Goal: Task Accomplishment & Management: Manage account settings

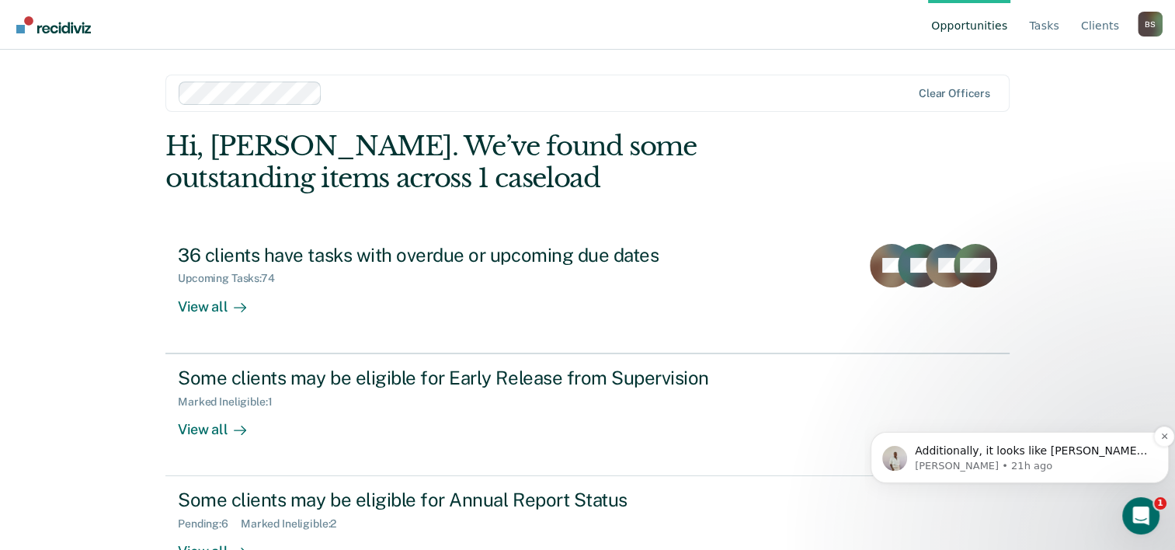
click at [1007, 451] on span "Additionally, it looks like Sophie picked up a violation on September 25th, whi…" at bounding box center [1032, 496] width 234 height 105
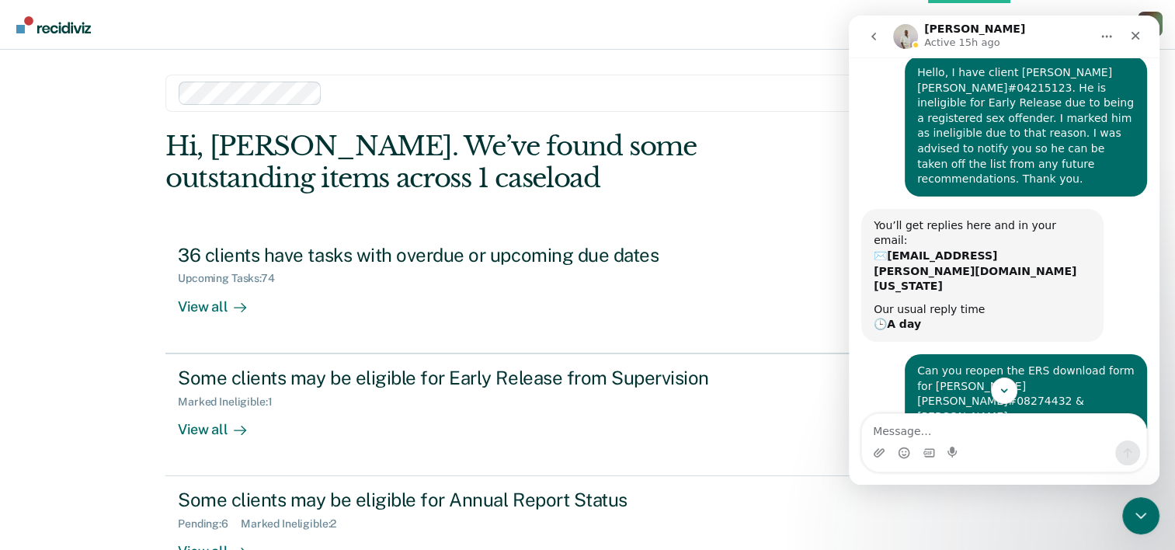
scroll to position [47, 0]
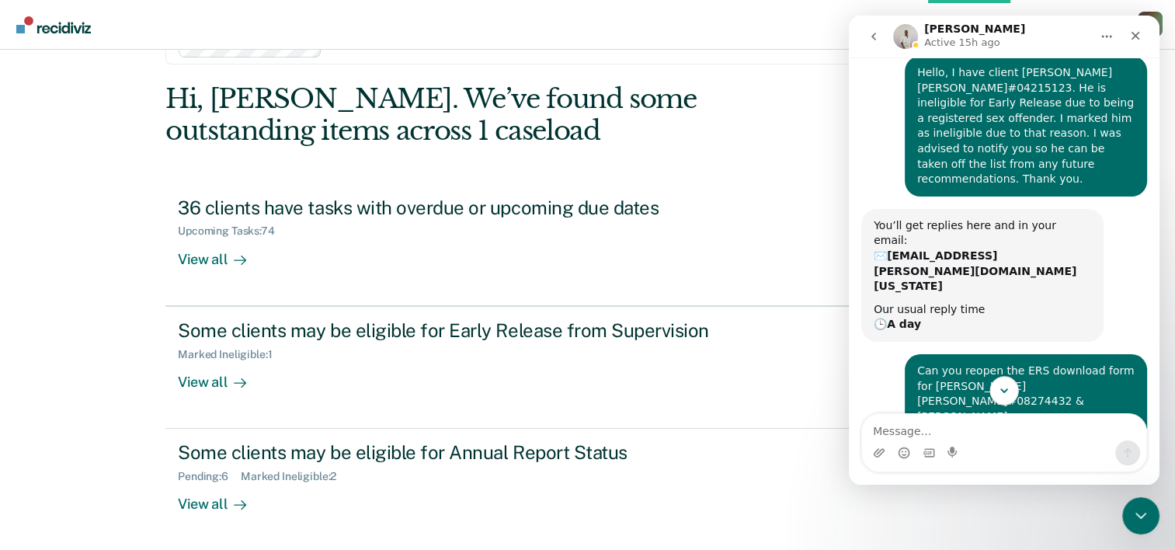
click at [1001, 392] on icon "Scroll to bottom" at bounding box center [1004, 391] width 14 height 14
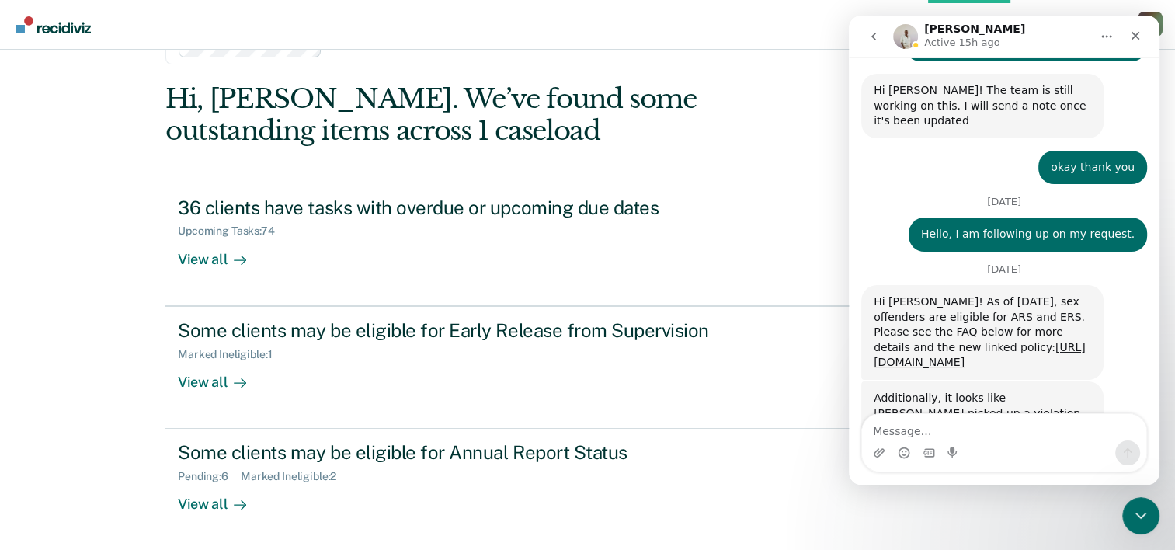
scroll to position [716, 0]
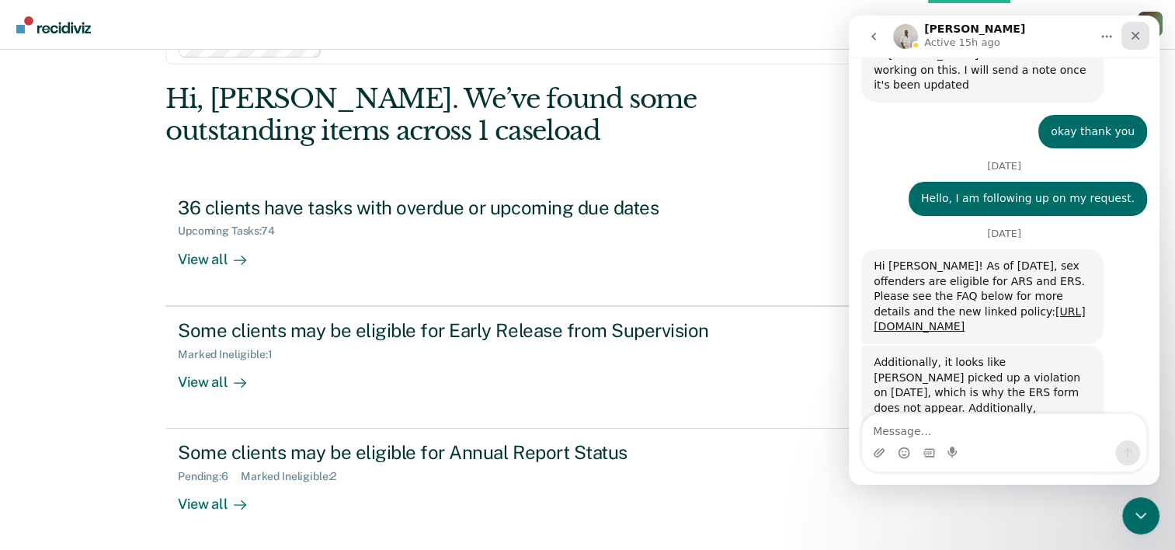
click at [1136, 38] on icon "Close" at bounding box center [1135, 36] width 12 height 12
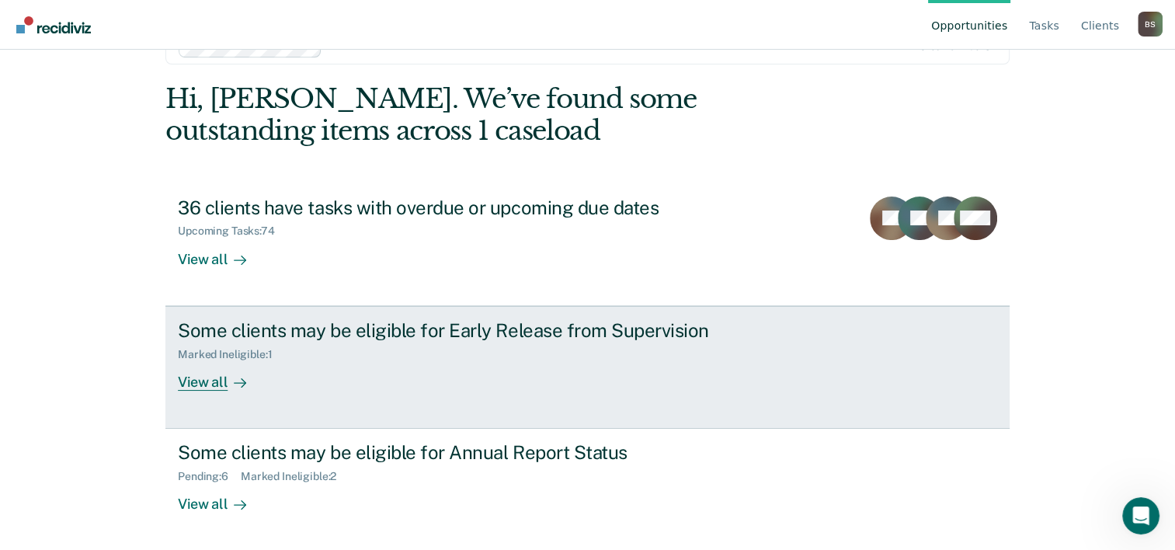
click at [497, 351] on div "Marked Ineligible : 1" at bounding box center [450, 351] width 545 height 19
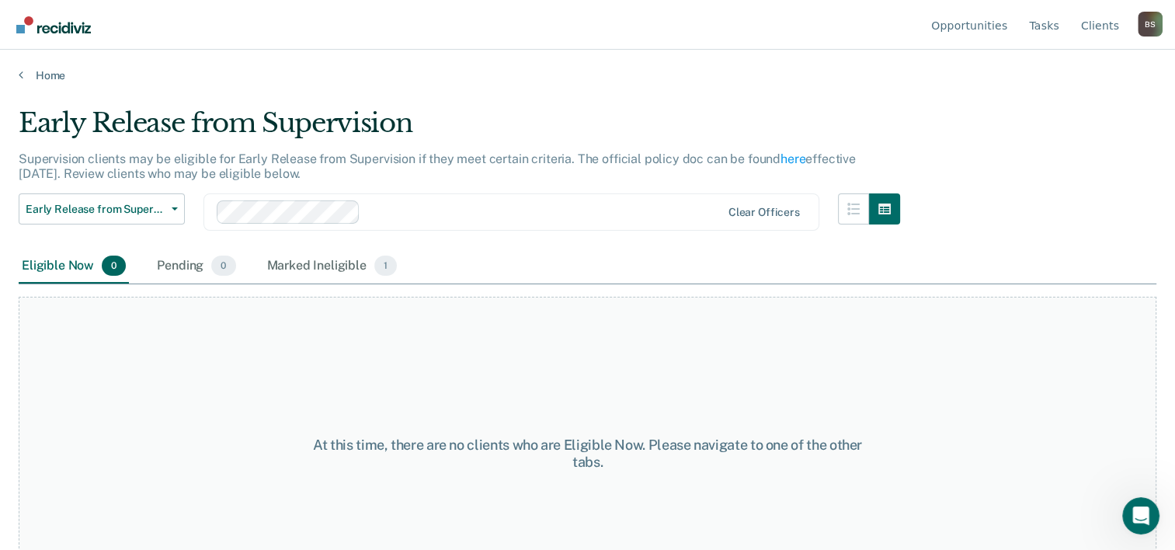
click at [33, 91] on main "Early Release from Supervision Supervision clients may be eligible for Early Re…" at bounding box center [587, 313] width 1175 height 463
click at [37, 75] on link "Home" at bounding box center [588, 75] width 1138 height 14
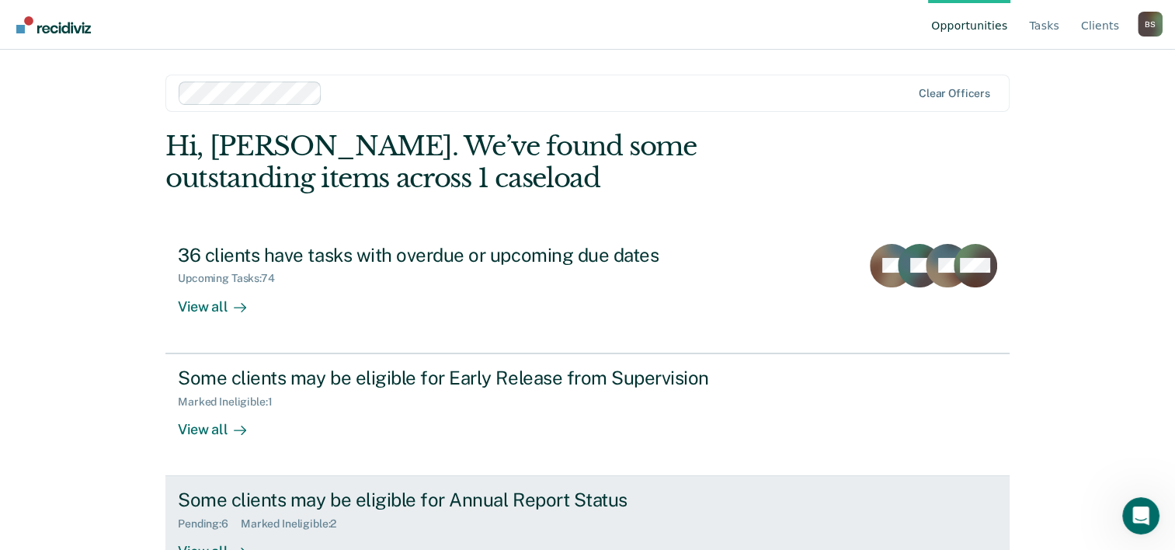
click at [384, 492] on div "Some clients may be eligible for Annual Report Status" at bounding box center [450, 500] width 545 height 23
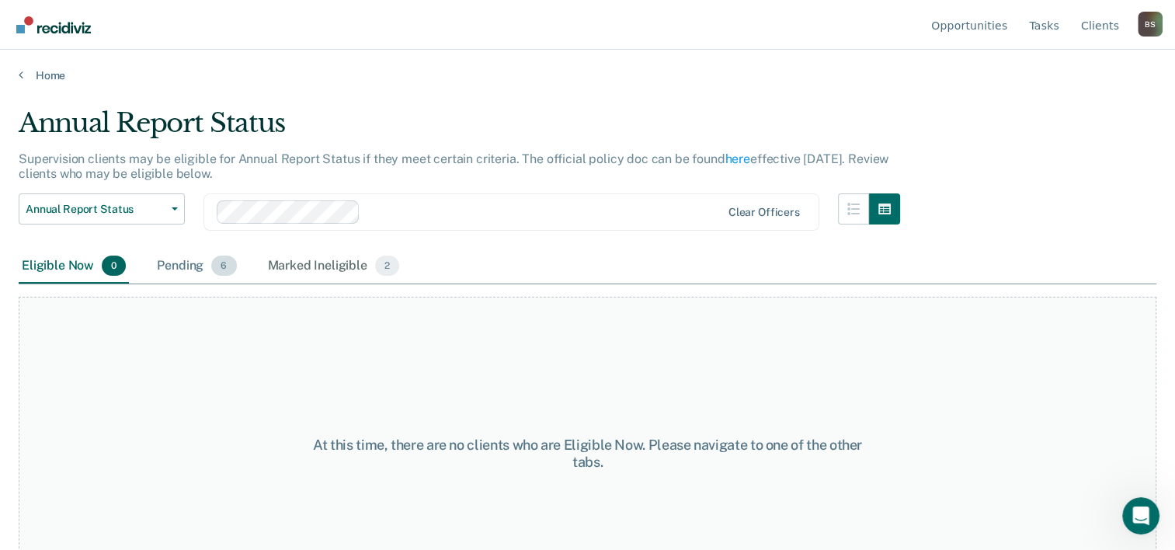
click at [186, 259] on div "Pending 6" at bounding box center [196, 266] width 85 height 34
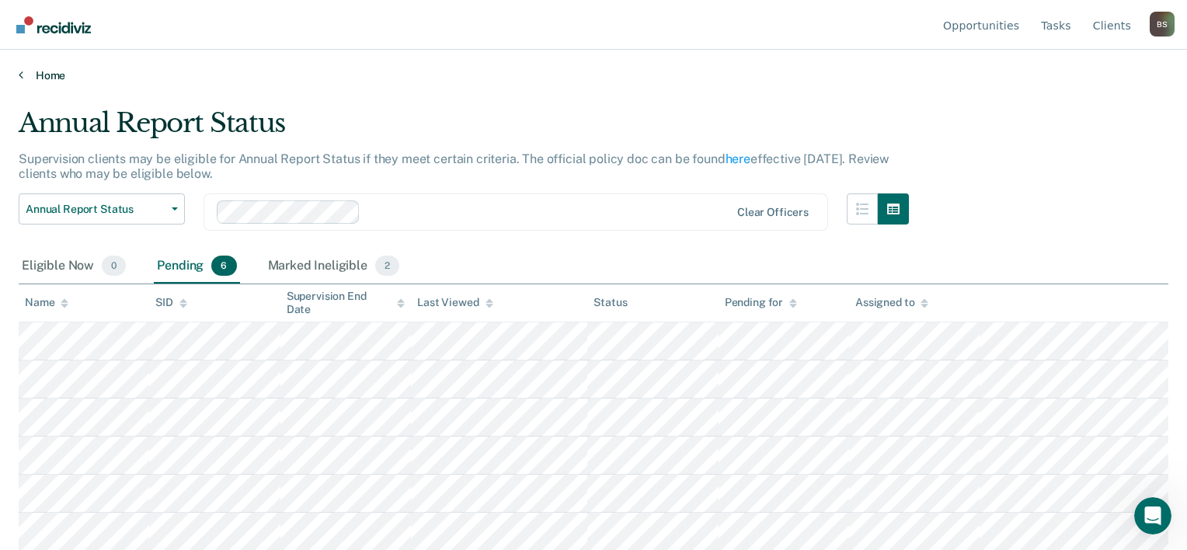
click at [47, 78] on link "Home" at bounding box center [594, 75] width 1150 height 14
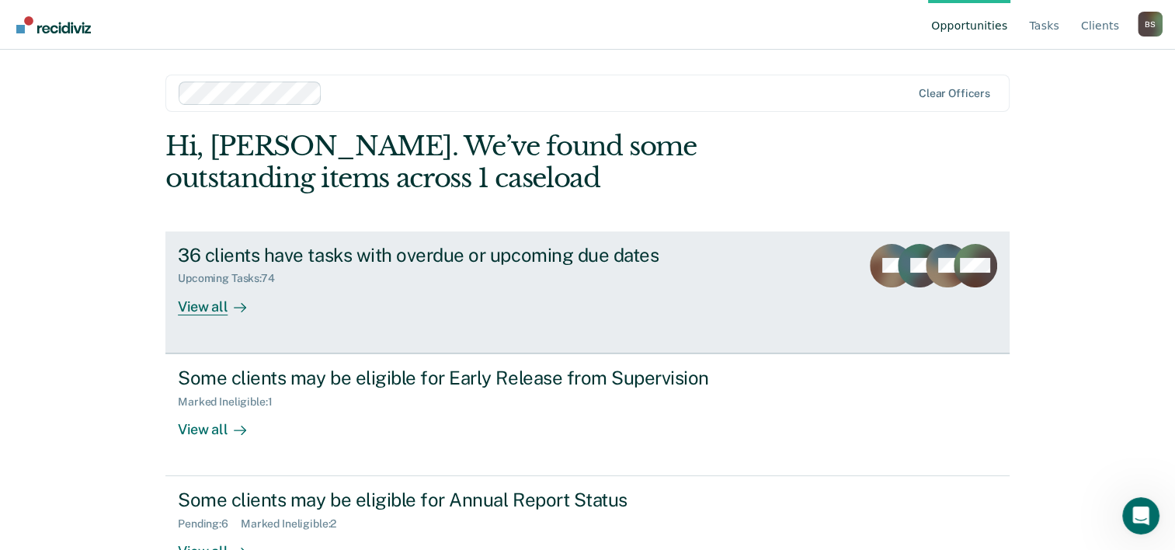
click at [493, 286] on div "36 clients have tasks with overdue or upcoming due dates Upcoming Tasks : 74 Vi…" at bounding box center [469, 279] width 583 height 71
click at [460, 280] on div "Upcoming Tasks : 74" at bounding box center [450, 275] width 545 height 19
click at [317, 262] on div "36 clients have tasks with overdue or upcoming due dates" at bounding box center [450, 255] width 545 height 23
click at [202, 301] on div "View all" at bounding box center [221, 300] width 87 height 30
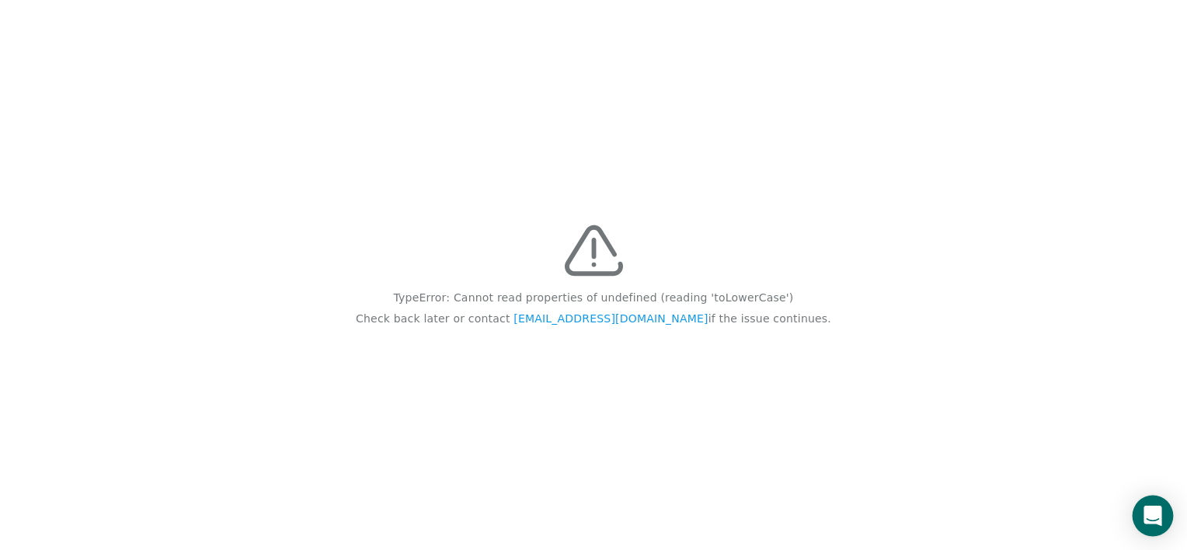
click at [1146, 517] on icon "Open Intercom Messenger" at bounding box center [1152, 516] width 18 height 20
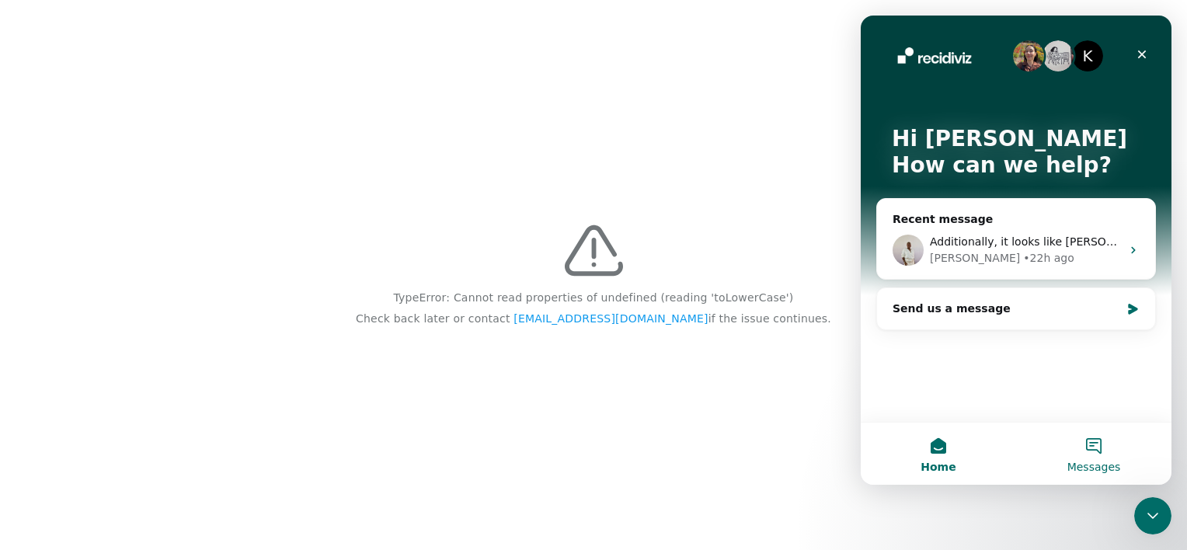
click at [1109, 451] on button "Messages" at bounding box center [1093, 454] width 155 height 62
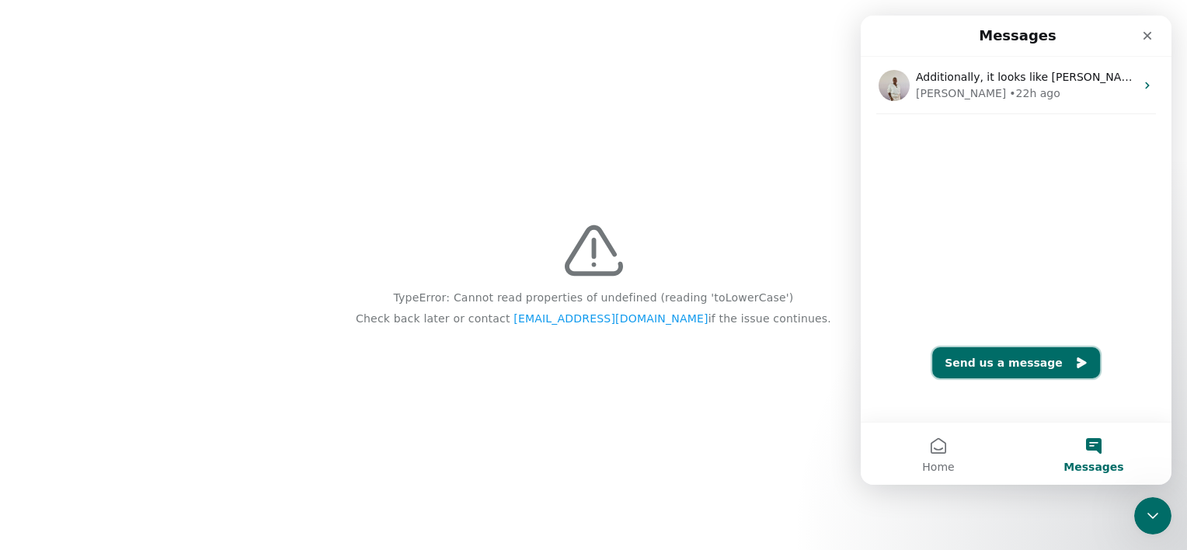
click at [1000, 355] on button "Send us a message" at bounding box center [1016, 362] width 168 height 31
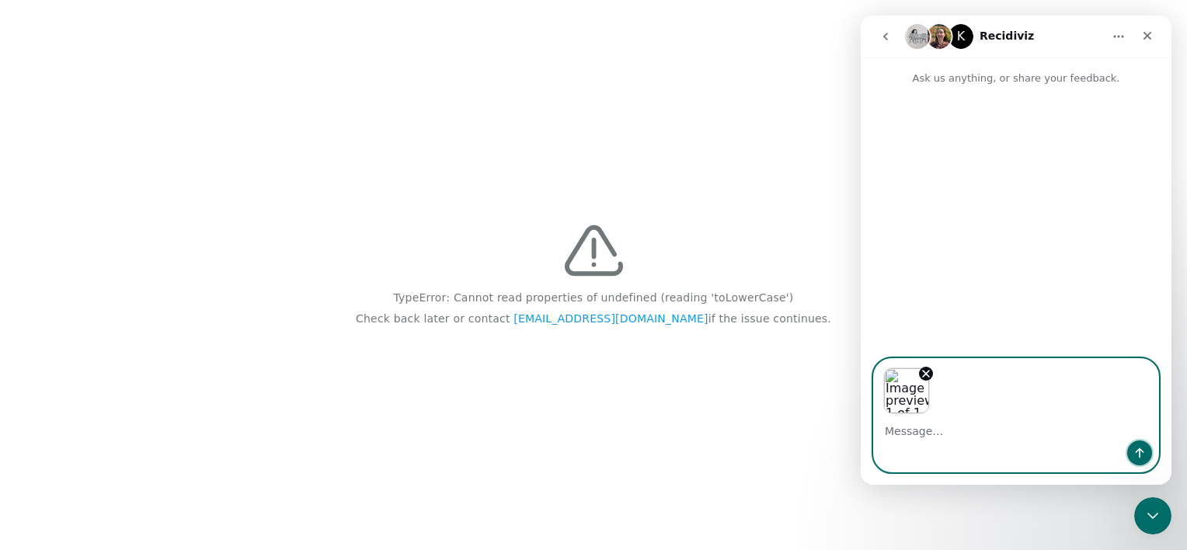
click at [1132, 451] on button "Send a message…" at bounding box center [1139, 452] width 25 height 25
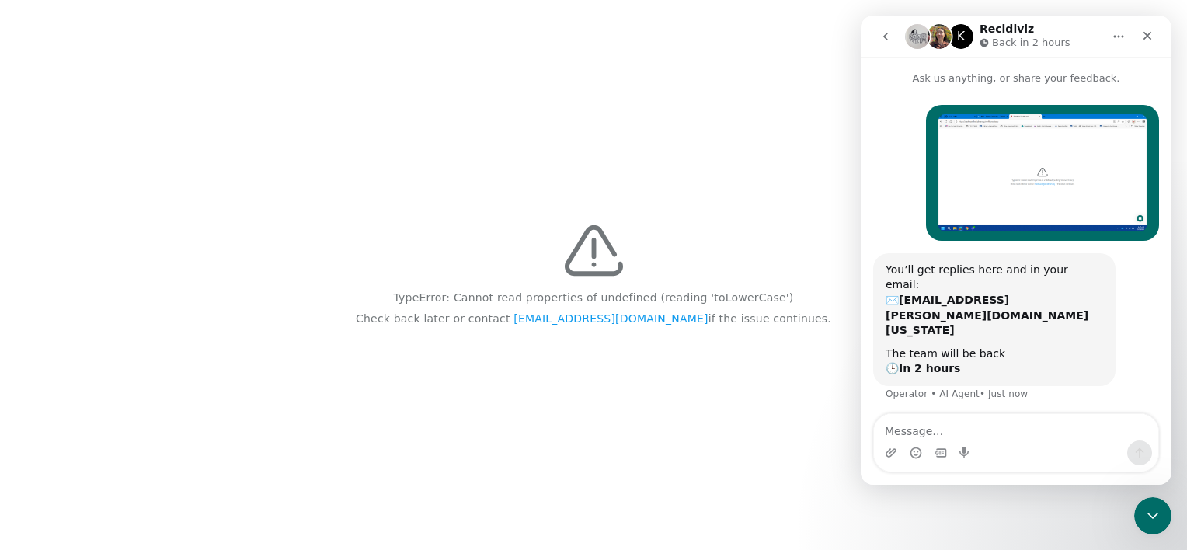
scroll to position [2, 0]
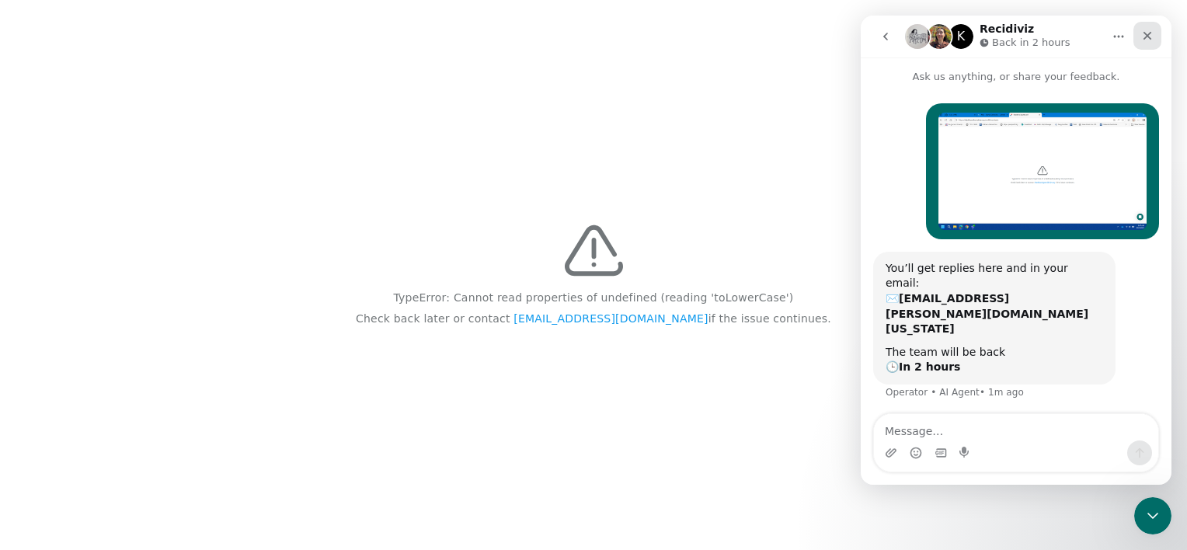
click at [1146, 31] on icon "Close" at bounding box center [1147, 36] width 12 height 12
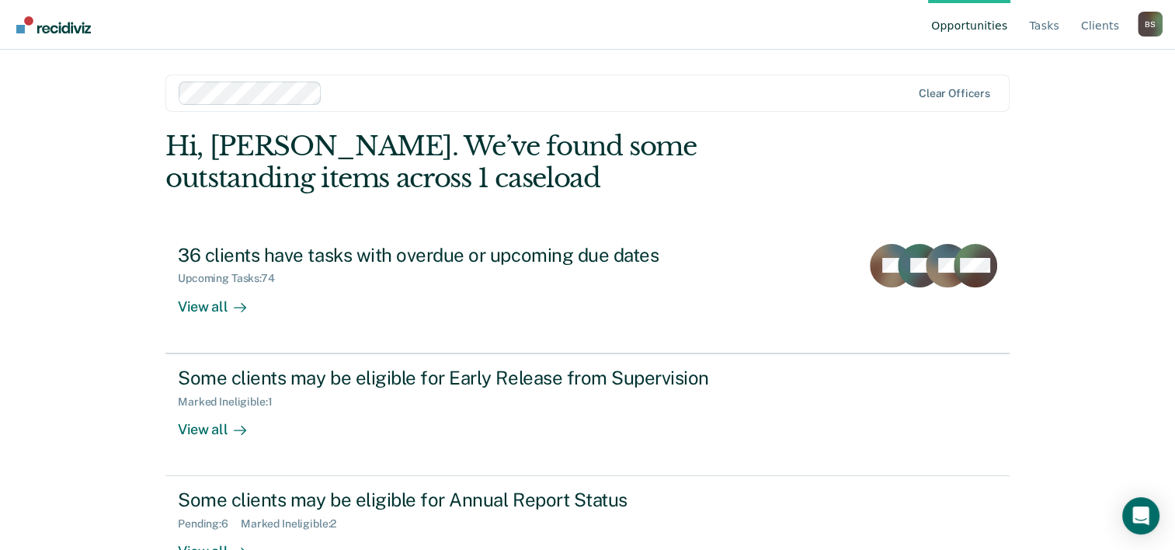
scroll to position [47, 0]
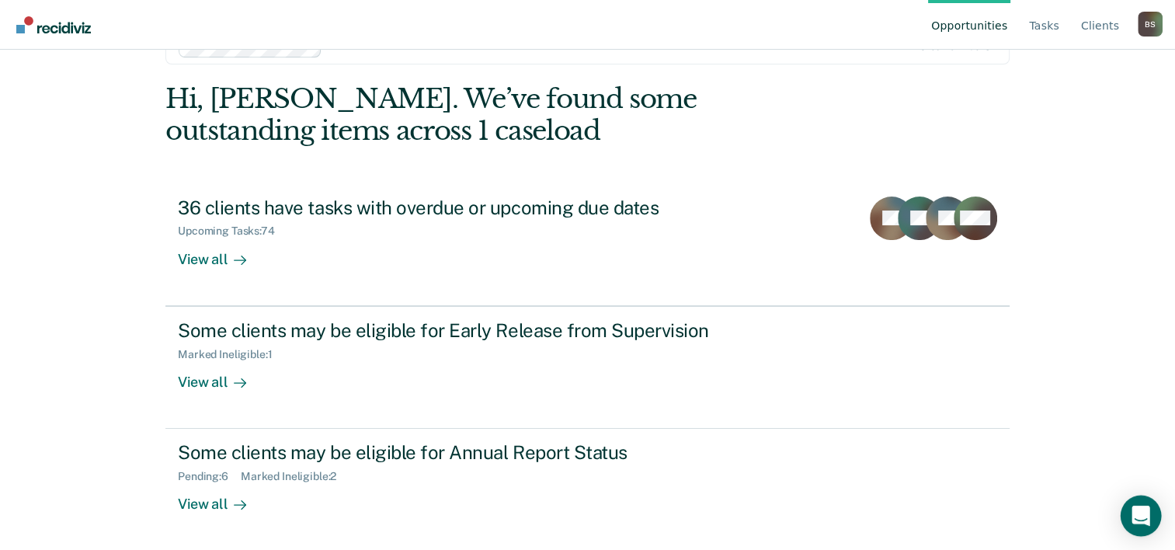
click at [1136, 509] on icon "Open Intercom Messenger" at bounding box center [1141, 516] width 18 height 20
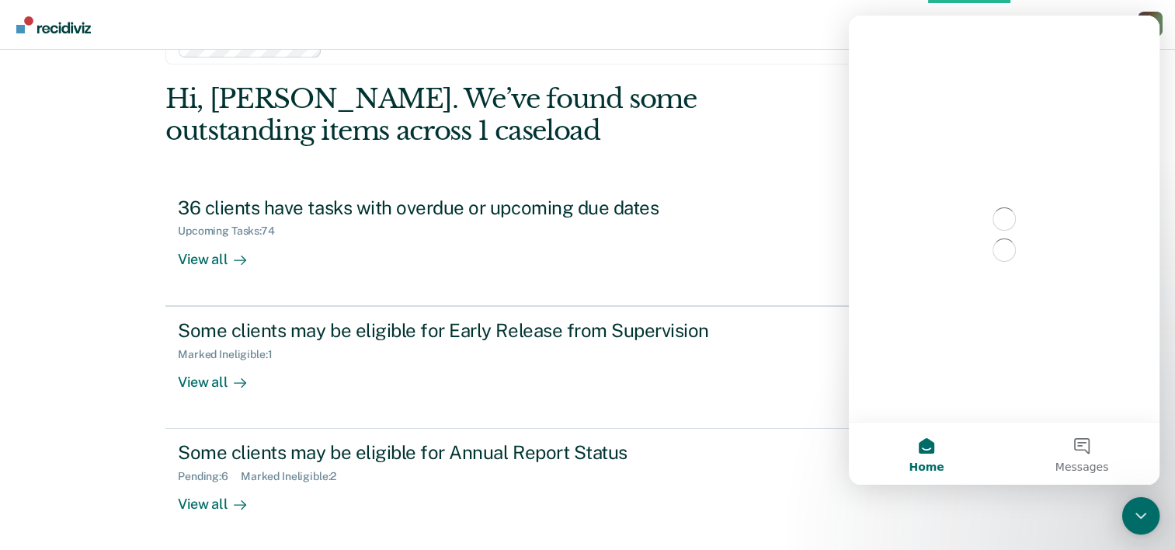
scroll to position [0, 0]
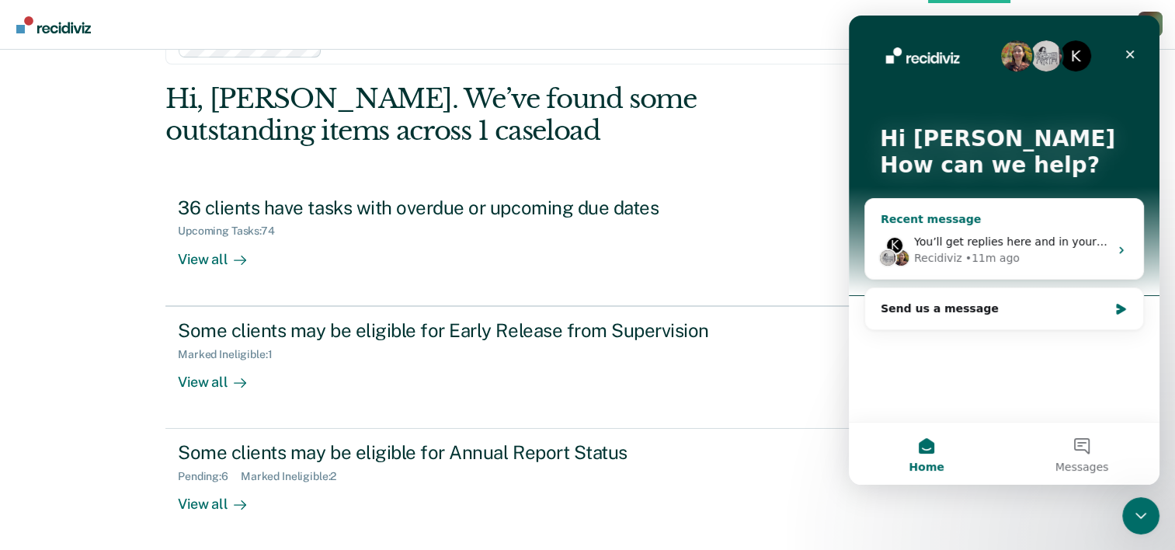
click at [948, 261] on div "Recidiviz" at bounding box center [938, 258] width 48 height 16
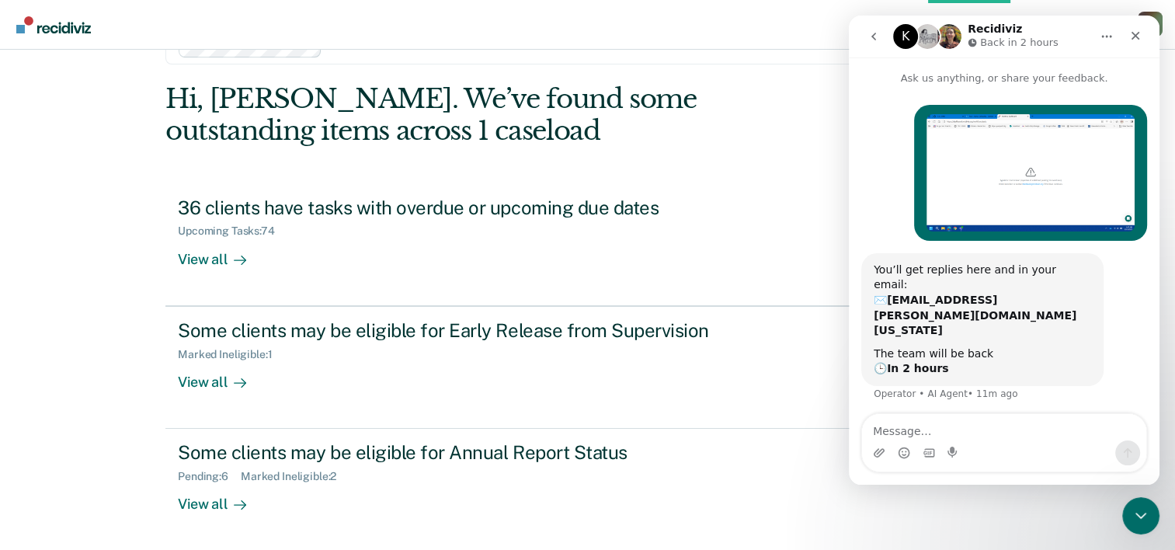
scroll to position [2, 0]
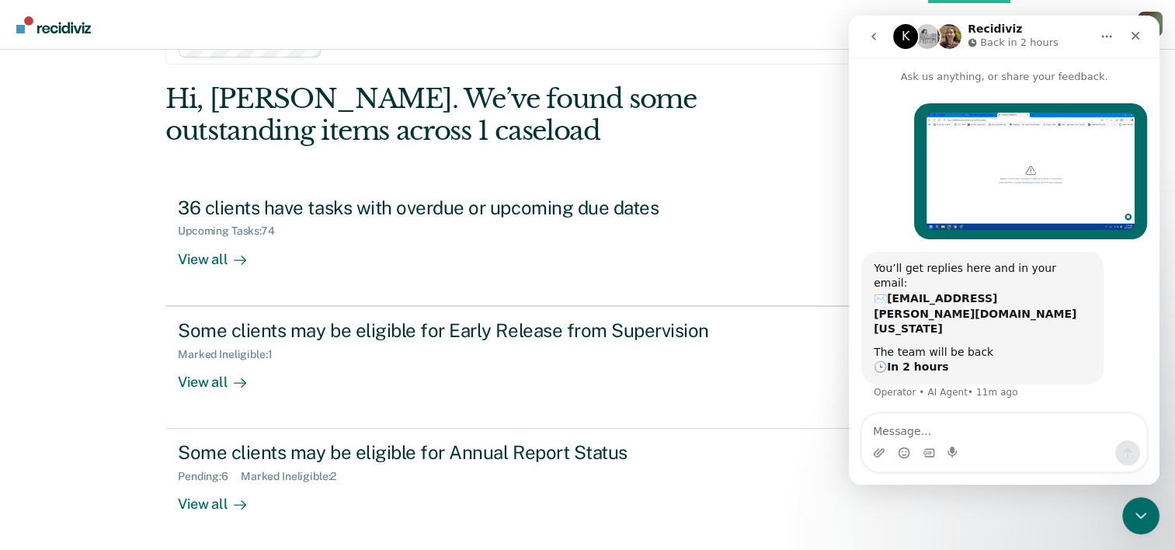
click at [882, 427] on textarea "Message…" at bounding box center [1004, 427] width 284 height 26
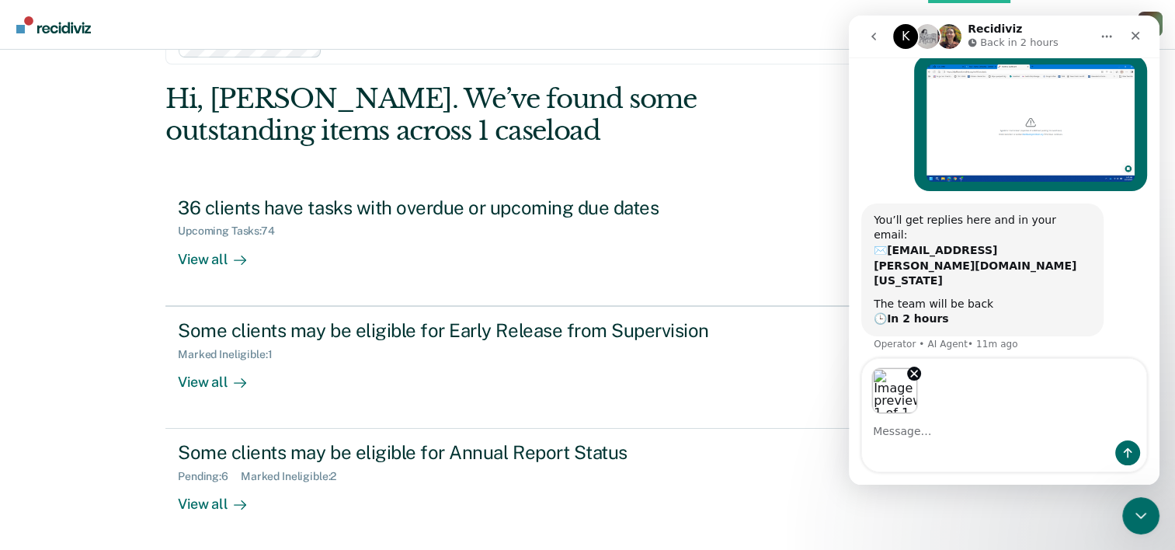
scroll to position [57, 0]
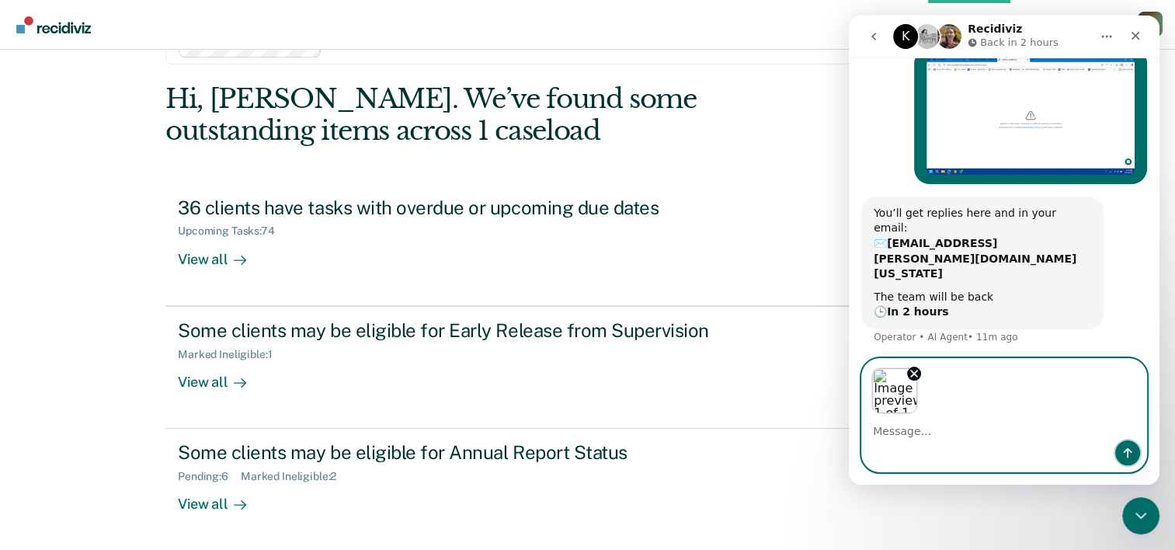
click at [1125, 448] on icon "Send a message…" at bounding box center [1128, 453] width 12 height 12
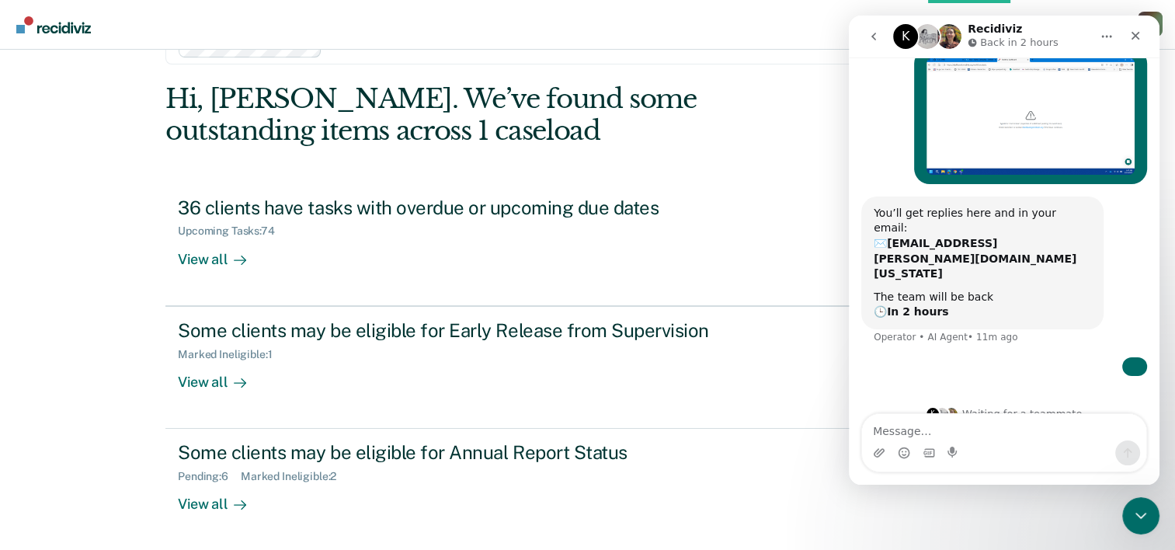
scroll to position [131, 0]
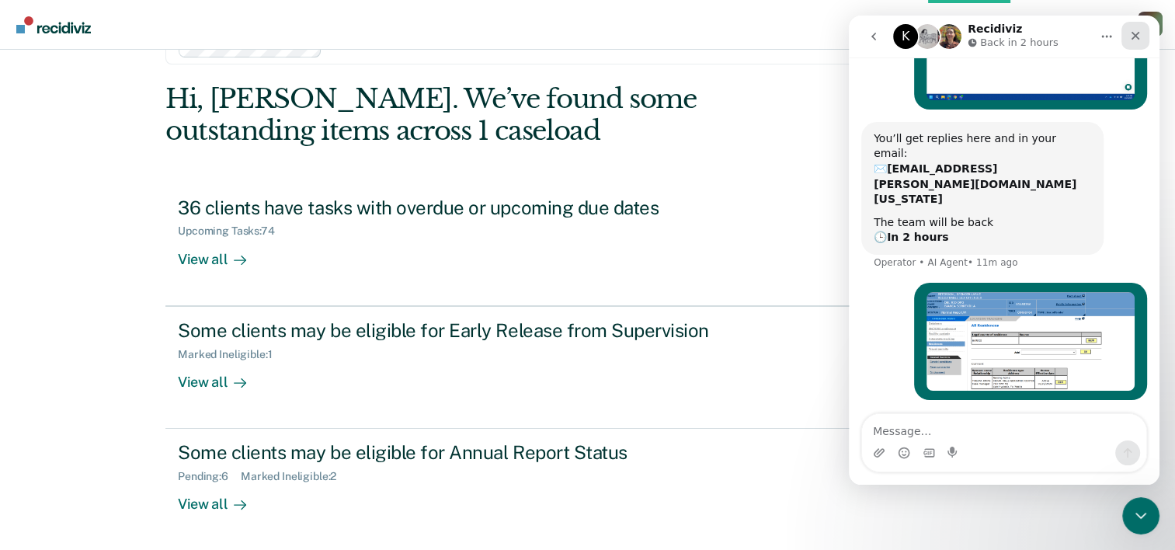
click at [1128, 34] on div "Close" at bounding box center [1136, 36] width 28 height 28
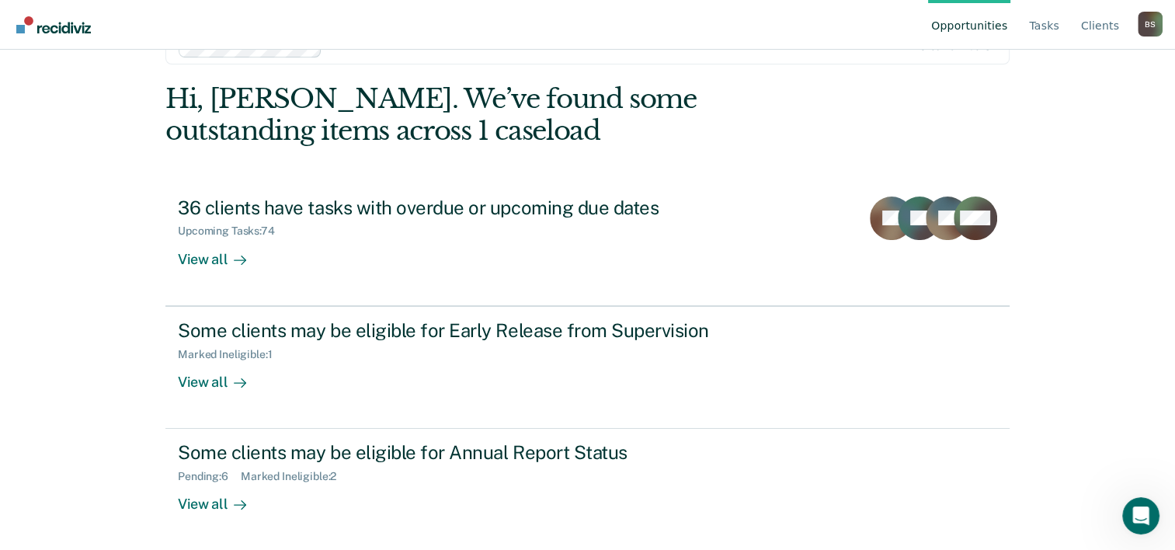
scroll to position [130, 0]
click at [1131, 517] on icon "Open Intercom Messenger" at bounding box center [1139, 514] width 26 height 26
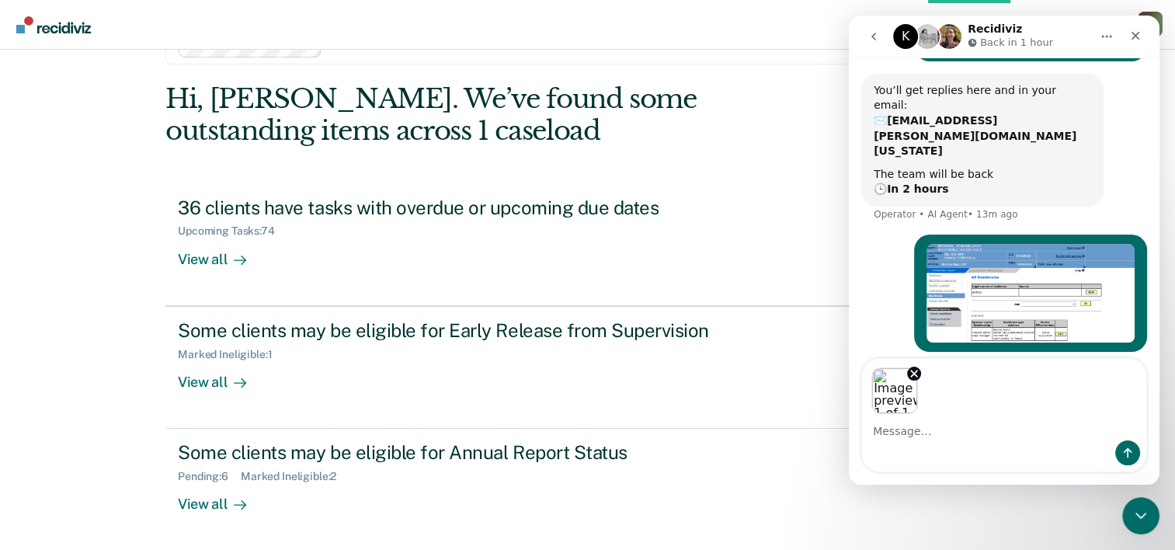
scroll to position [186, 0]
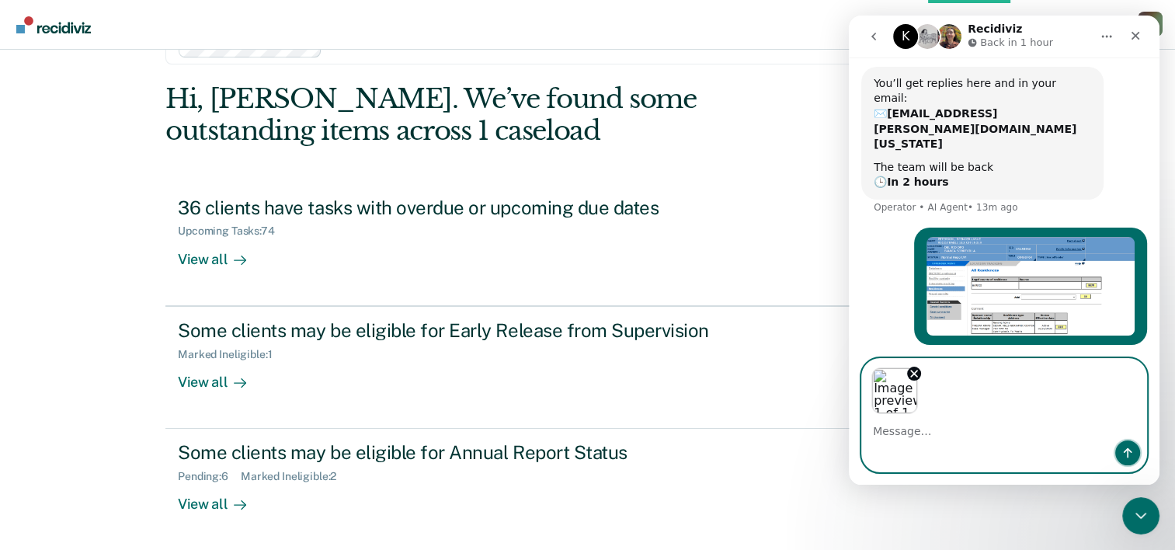
click at [1129, 451] on icon "Send a message…" at bounding box center [1128, 453] width 12 height 12
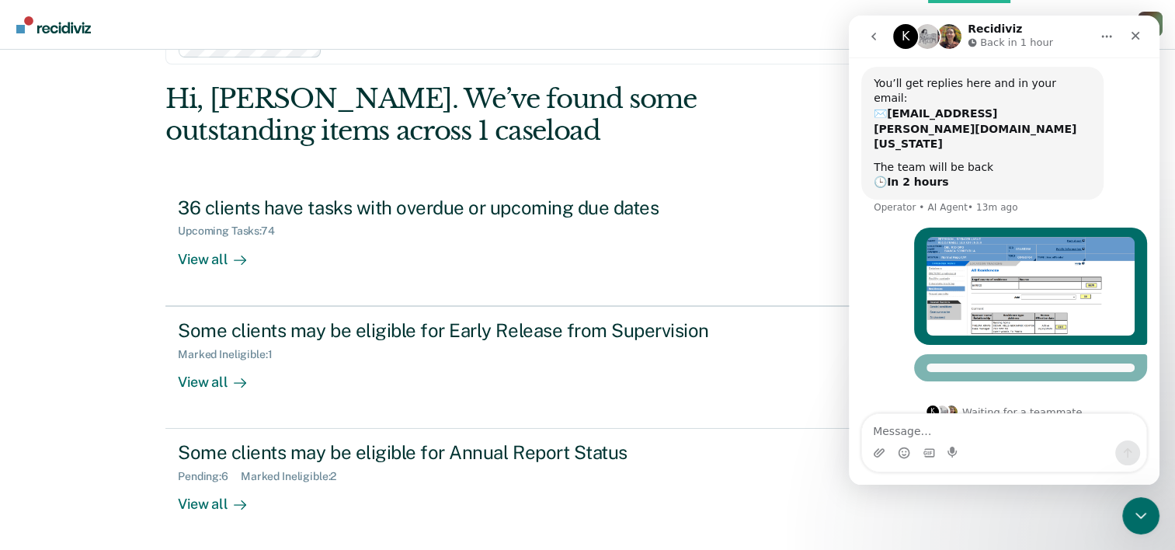
scroll to position [161, 0]
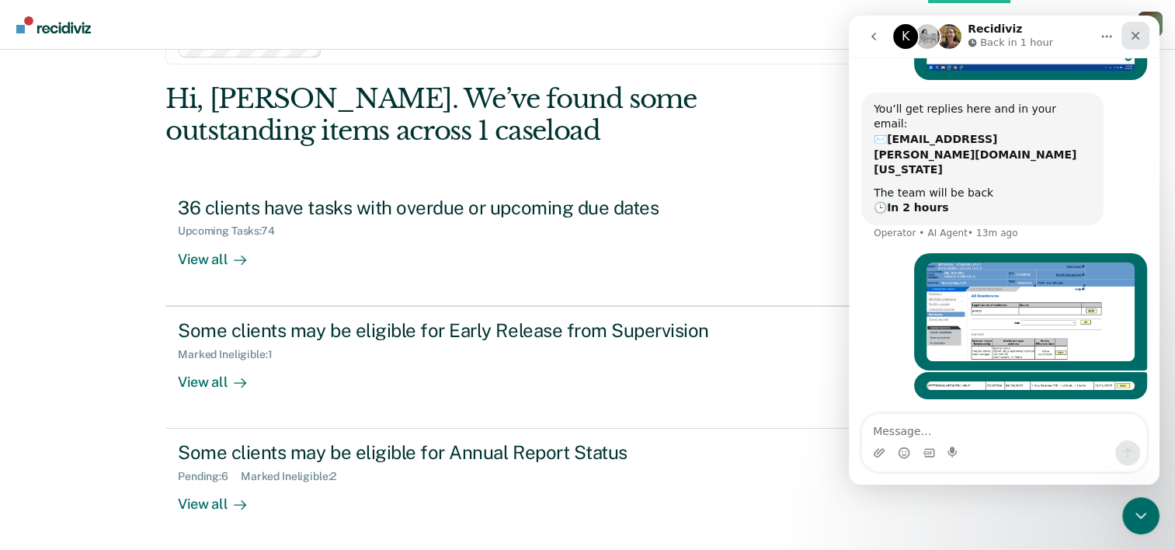
click at [1132, 43] on div "Close" at bounding box center [1136, 36] width 28 height 28
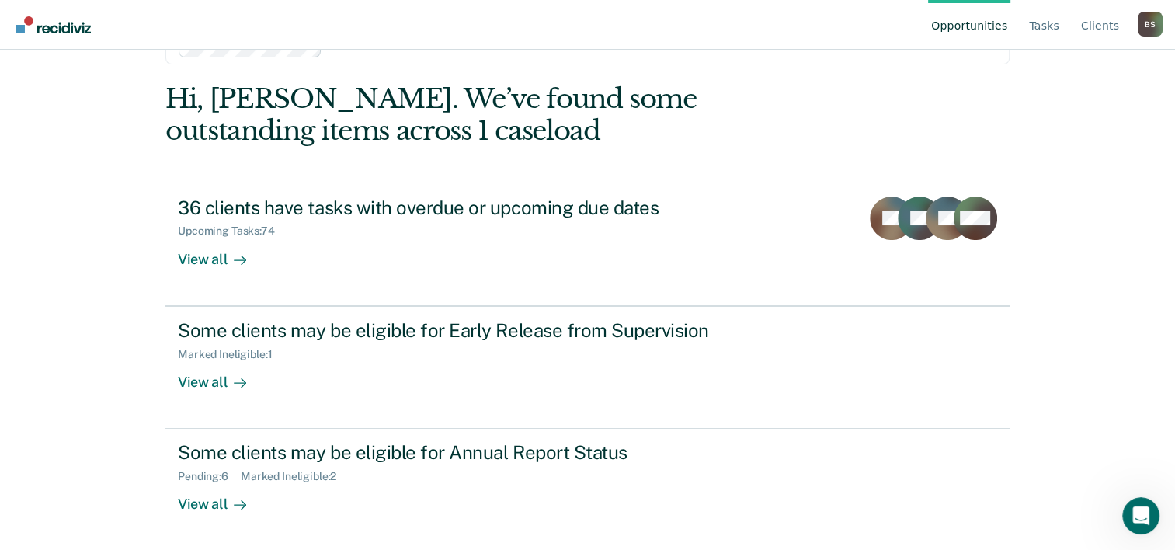
scroll to position [0, 0]
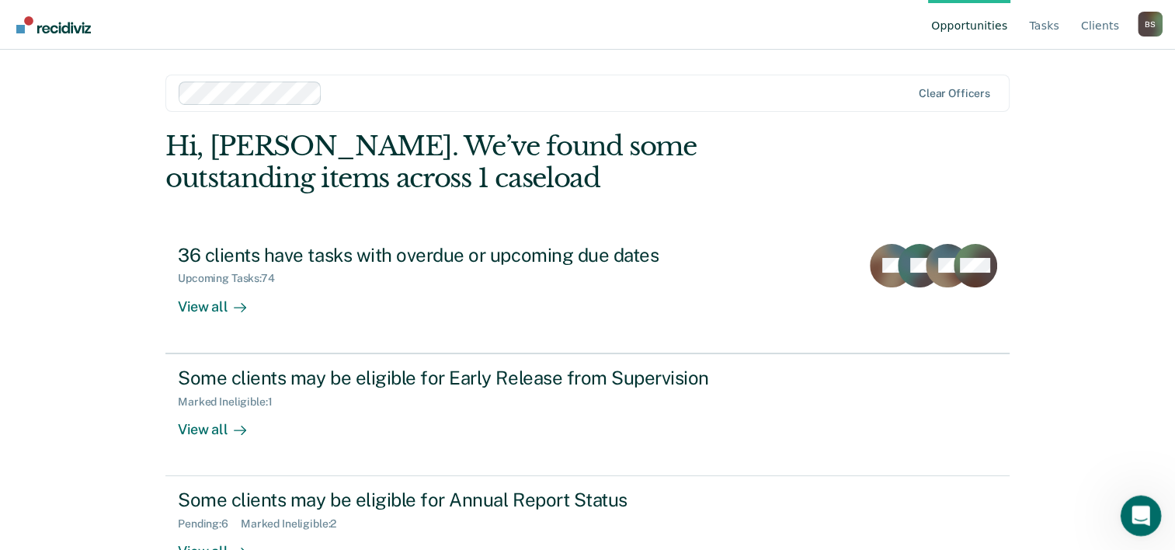
click at [1140, 503] on div "Open Intercom Messenger" at bounding box center [1138, 513] width 51 height 51
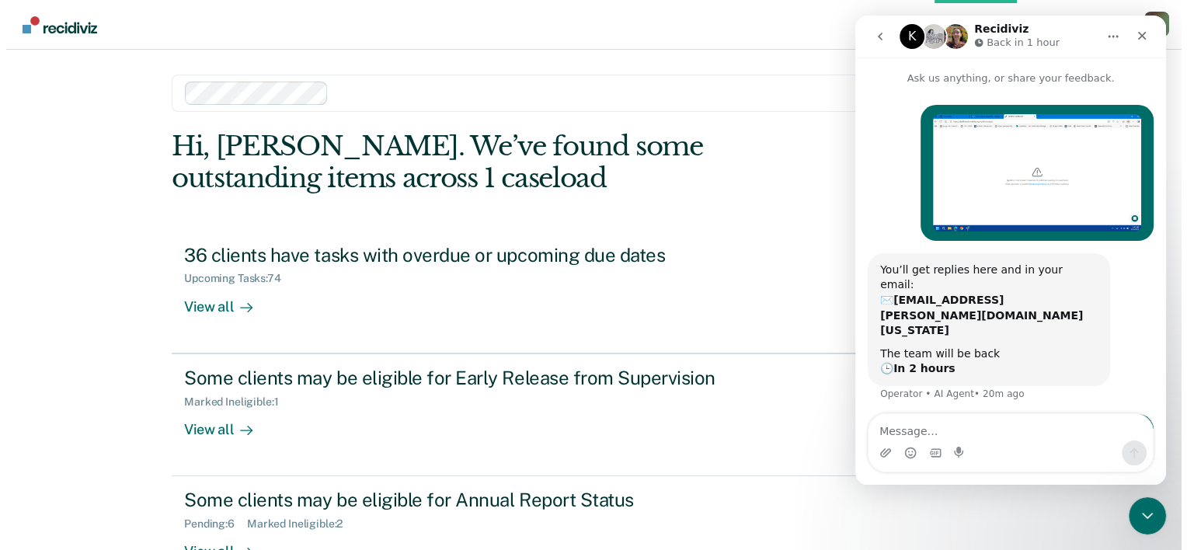
scroll to position [161, 0]
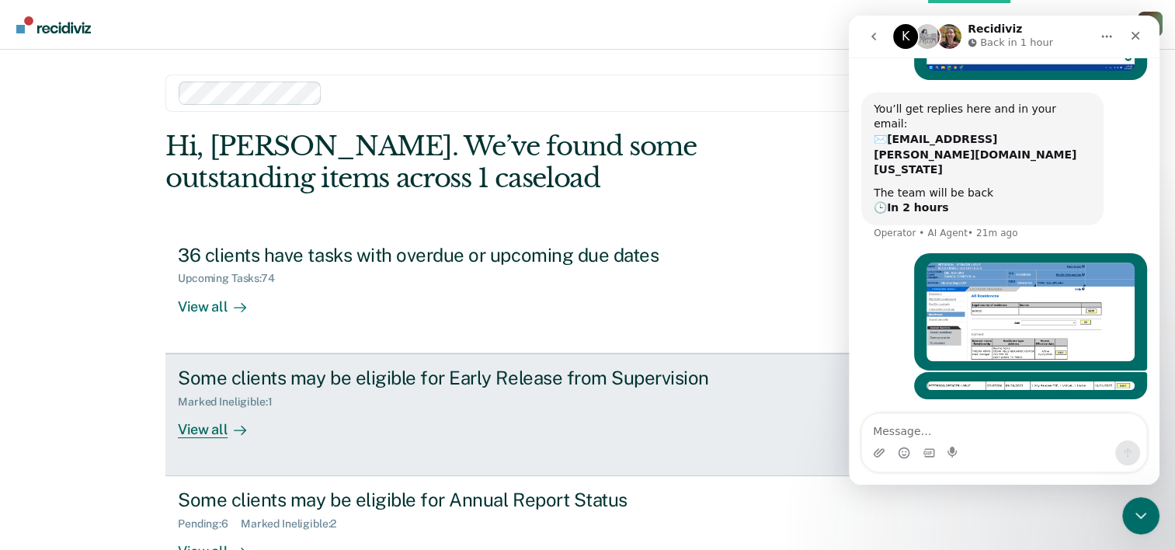
click at [280, 423] on div "Some clients may be eligible for Early Release from Supervision Marked Ineligib…" at bounding box center [469, 402] width 583 height 71
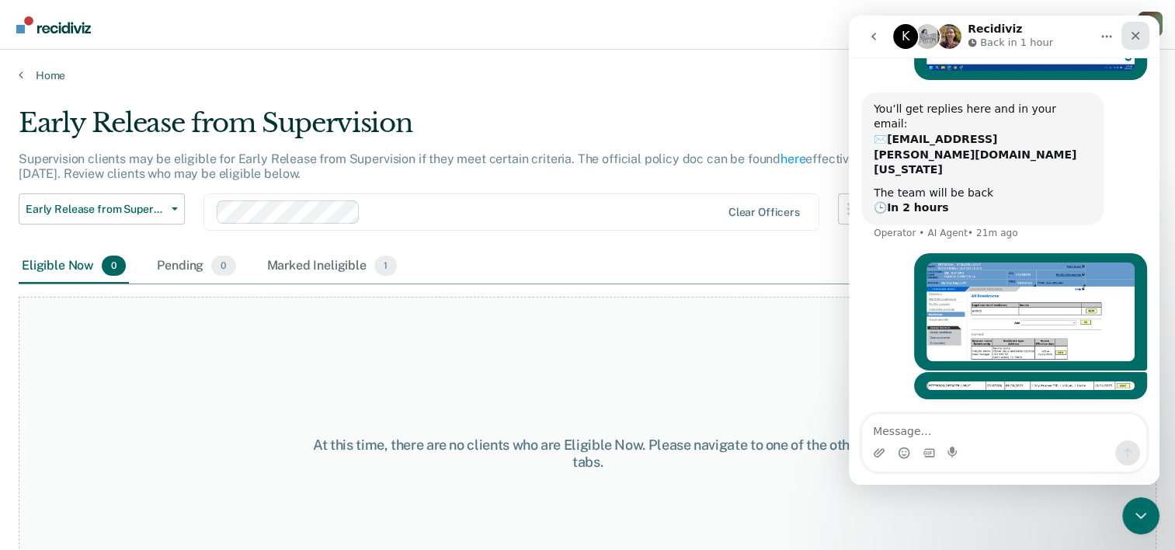
drag, startPoint x: 1132, startPoint y: 39, endPoint x: 1946, endPoint y: 57, distance: 814.2
click at [1132, 39] on icon "Close" at bounding box center [1136, 36] width 9 height 9
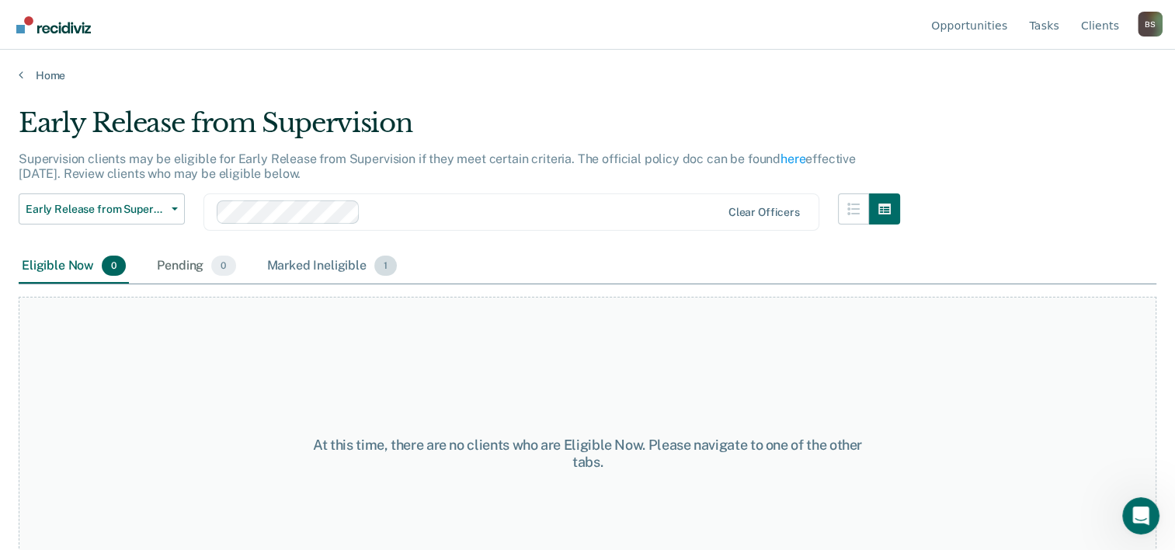
click at [329, 255] on div "Marked Ineligible 1" at bounding box center [332, 266] width 137 height 34
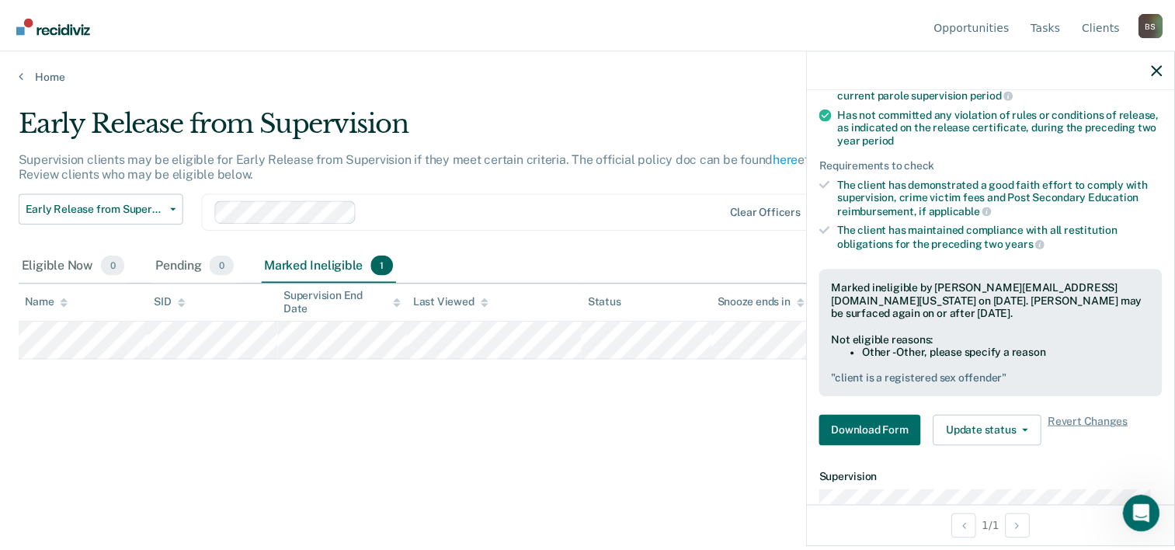
scroll to position [224, 0]
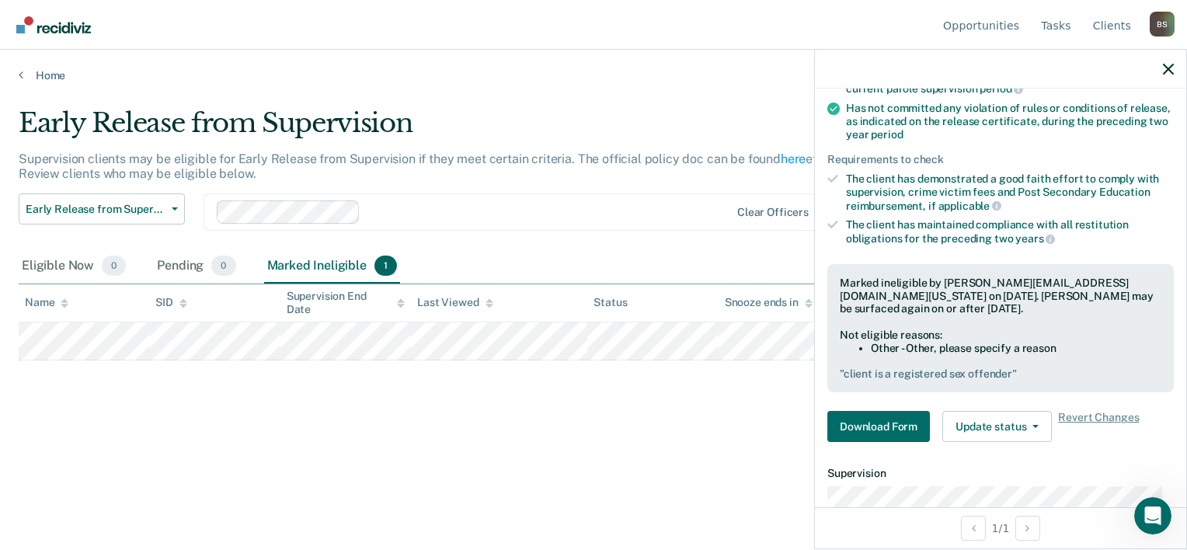
click at [1171, 61] on div at bounding box center [1000, 69] width 371 height 39
click at [1165, 71] on icon "button" at bounding box center [1168, 69] width 11 height 11
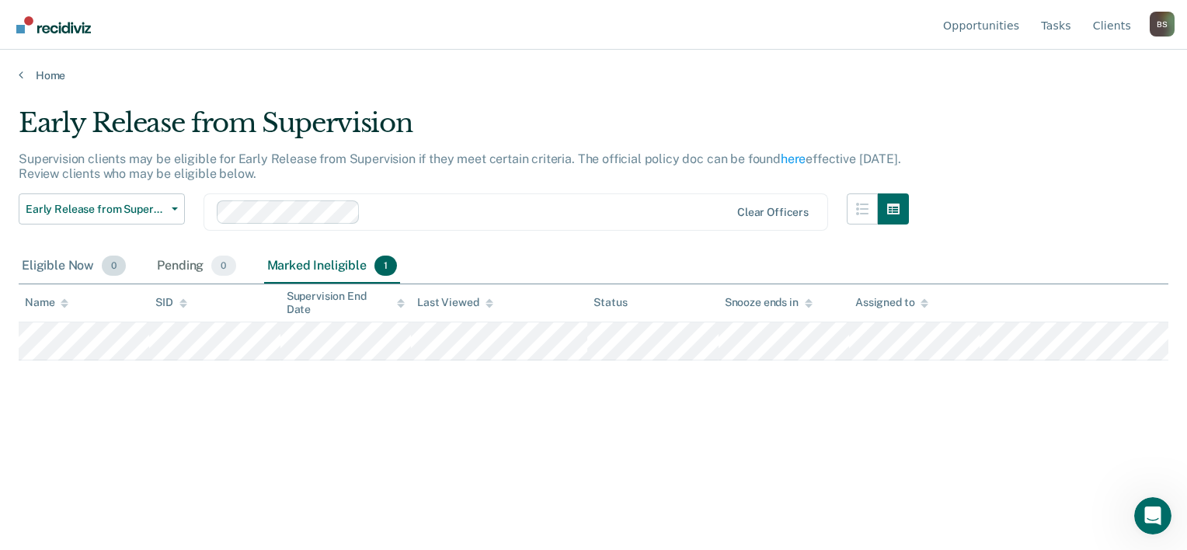
click at [74, 266] on div "Eligible Now 0" at bounding box center [74, 266] width 110 height 34
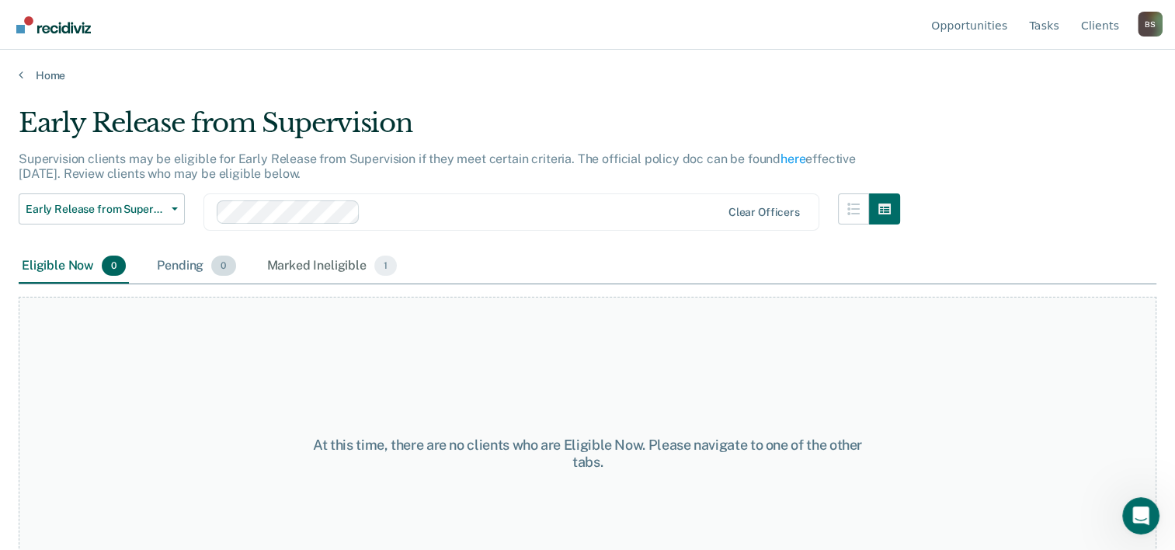
click at [179, 263] on div "Pending 0" at bounding box center [196, 266] width 85 height 34
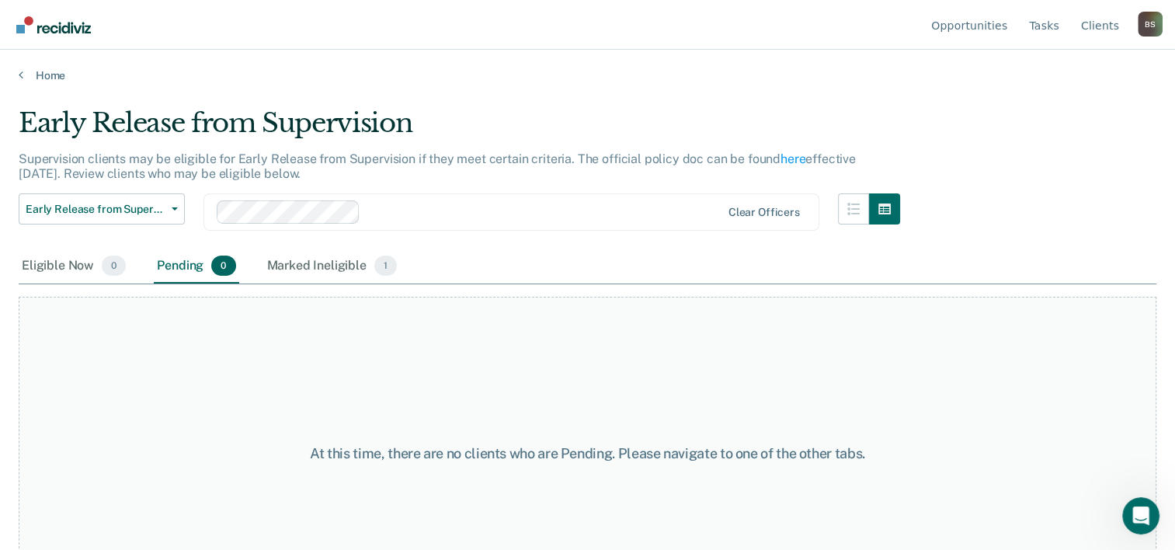
click at [34, 80] on link "Home" at bounding box center [588, 75] width 1138 height 14
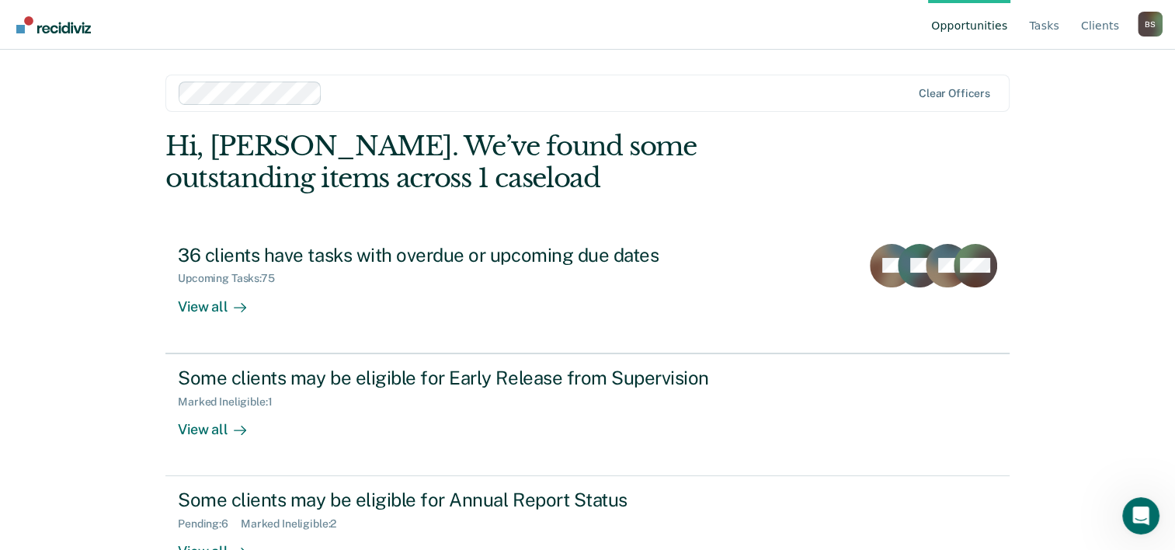
scroll to position [47, 0]
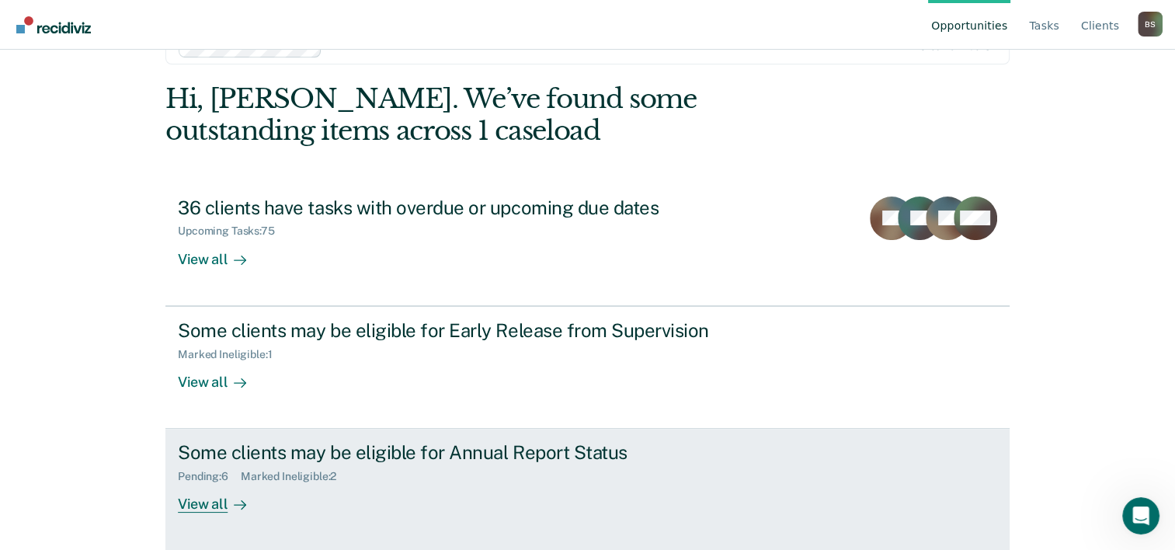
click at [274, 482] on div "Some clients may be eligible for Annual Report Status Pending : 6 Marked Inelig…" at bounding box center [469, 476] width 583 height 71
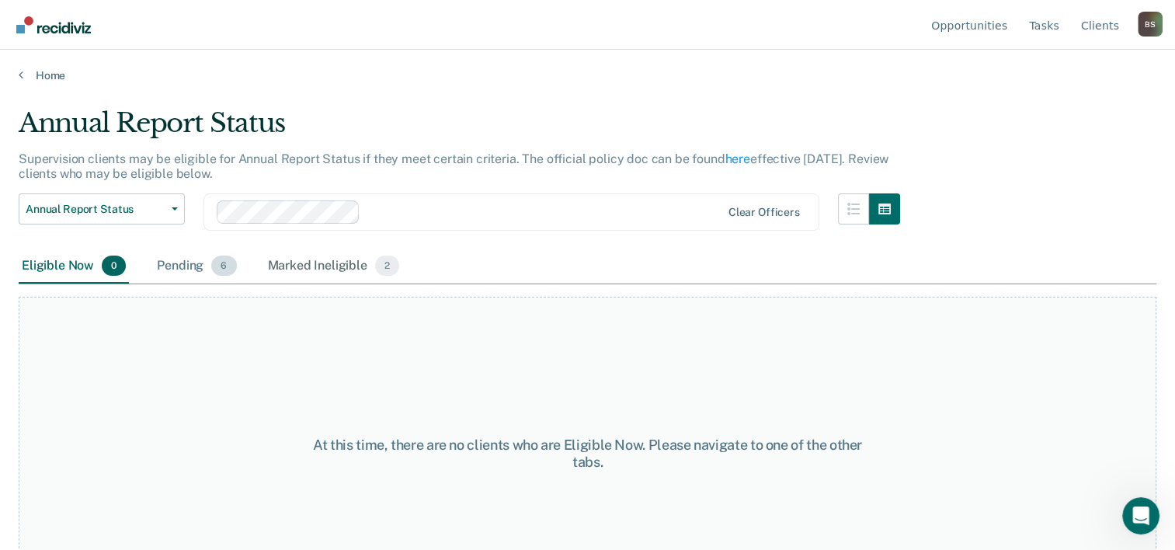
click at [176, 264] on div "Pending 6" at bounding box center [196, 266] width 85 height 34
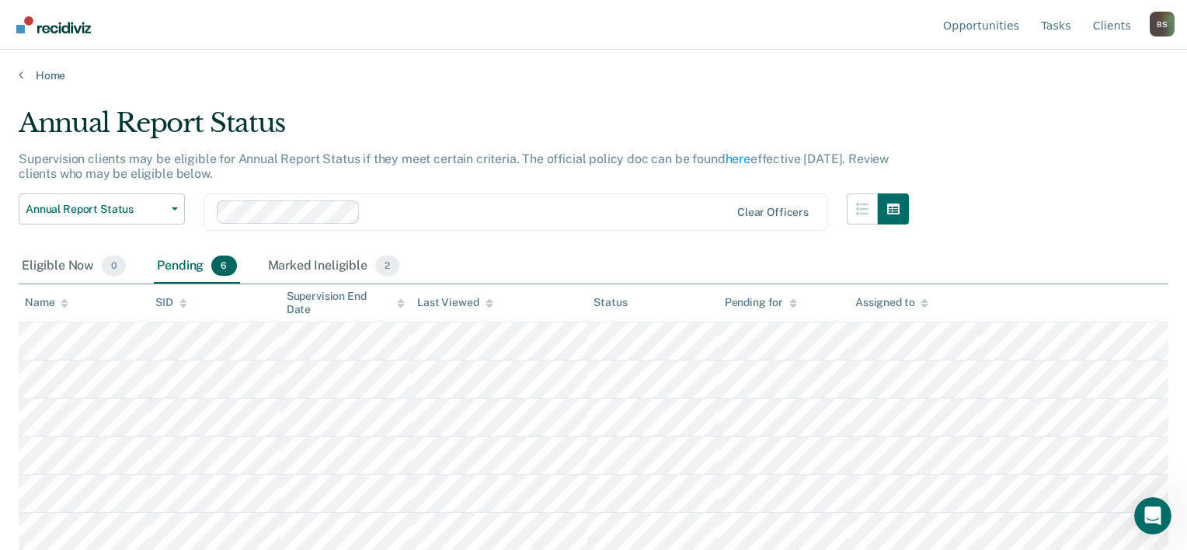
click at [1179, 167] on main "Annual Report Status Supervision clients may be eligible for Annual Report Stat…" at bounding box center [593, 313] width 1187 height 463
click at [47, 74] on link "Home" at bounding box center [594, 75] width 1150 height 14
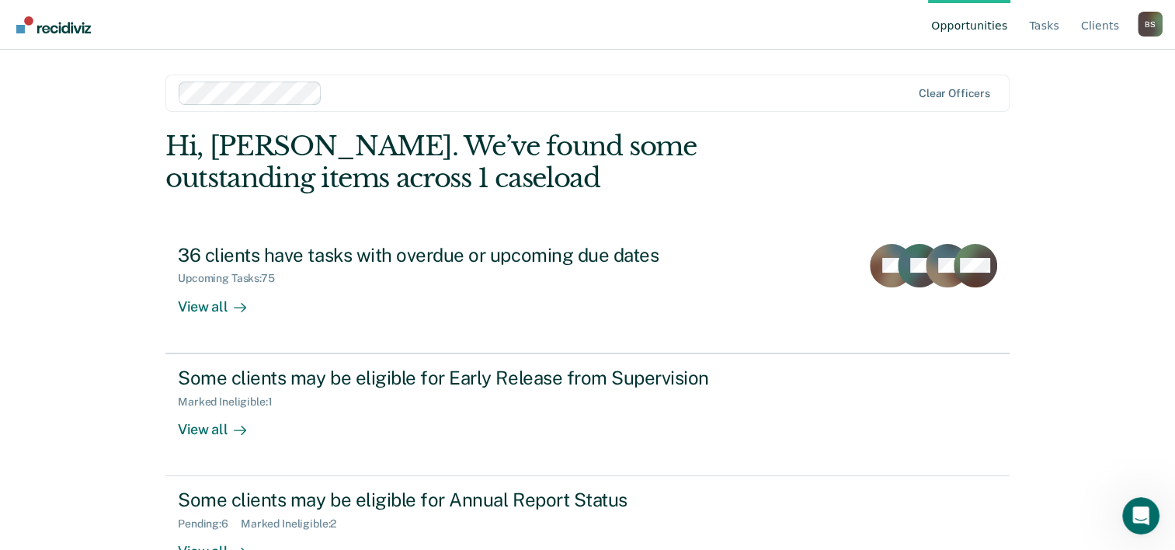
scroll to position [47, 0]
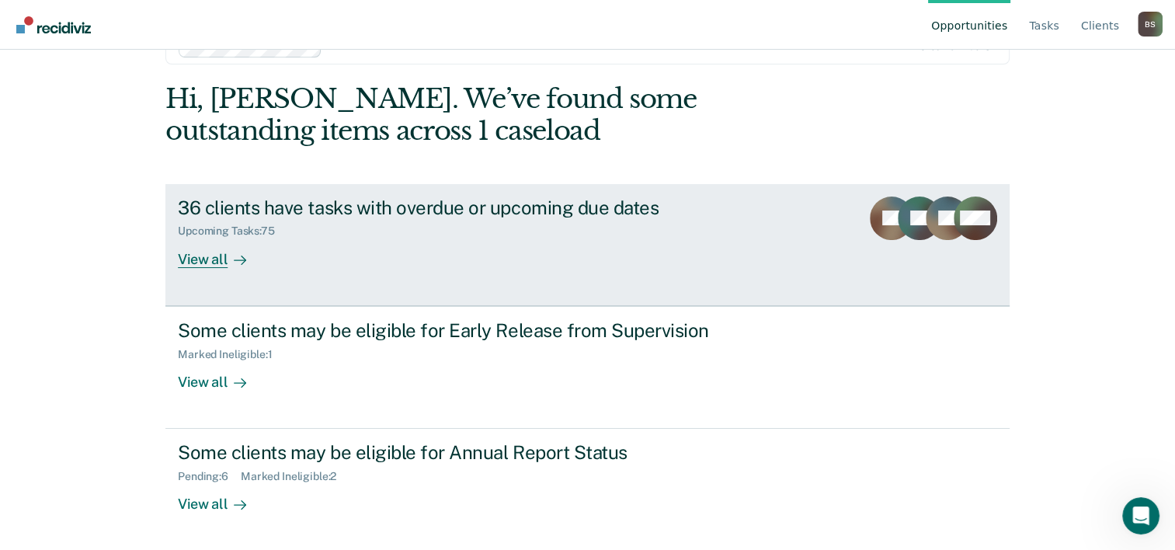
click at [339, 228] on div "Upcoming Tasks : 75" at bounding box center [450, 227] width 545 height 19
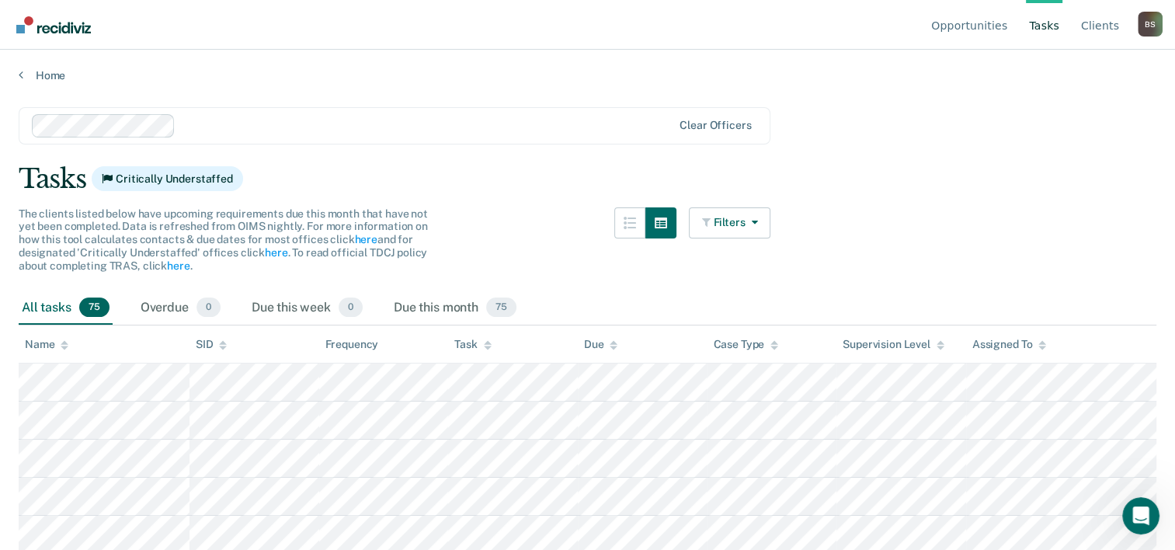
click at [16, 75] on div "Home" at bounding box center [587, 66] width 1175 height 33
click at [30, 75] on link "Home" at bounding box center [588, 75] width 1138 height 14
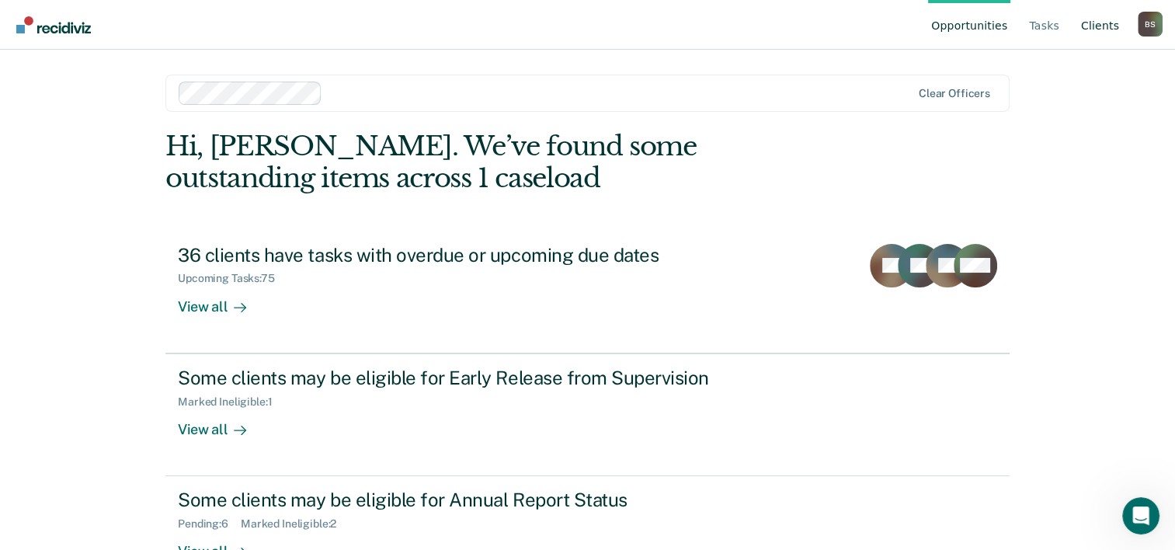
click at [1115, 19] on link "Client s" at bounding box center [1100, 25] width 44 height 50
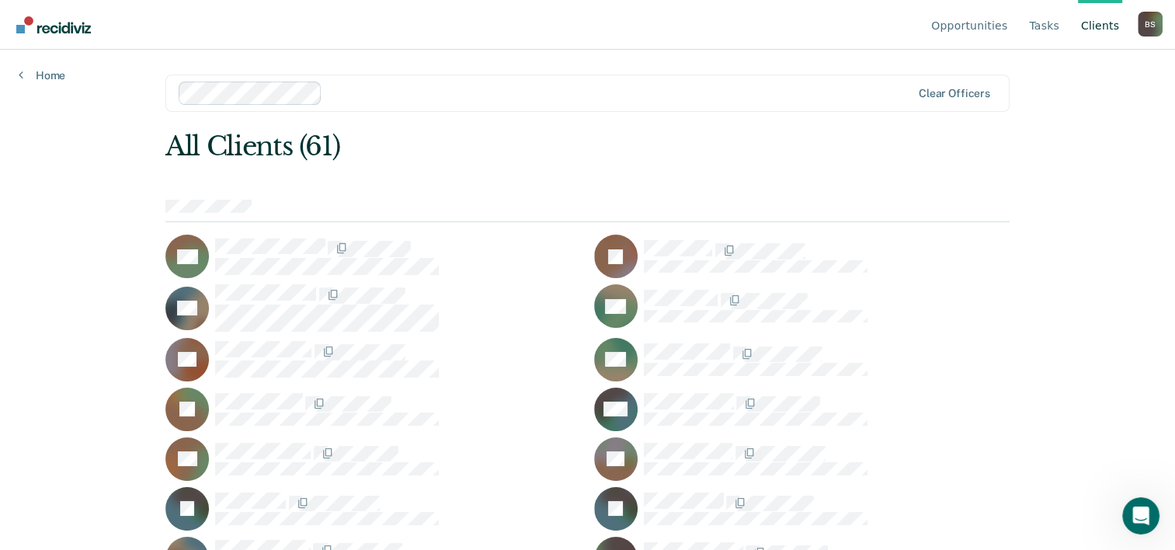
click at [50, 89] on div "Opportunities Tasks Client s [PERSON_NAME] B S Profile How it works Log Out Hom…" at bounding box center [587, 275] width 1175 height 550
click at [48, 73] on link "Home" at bounding box center [42, 75] width 47 height 14
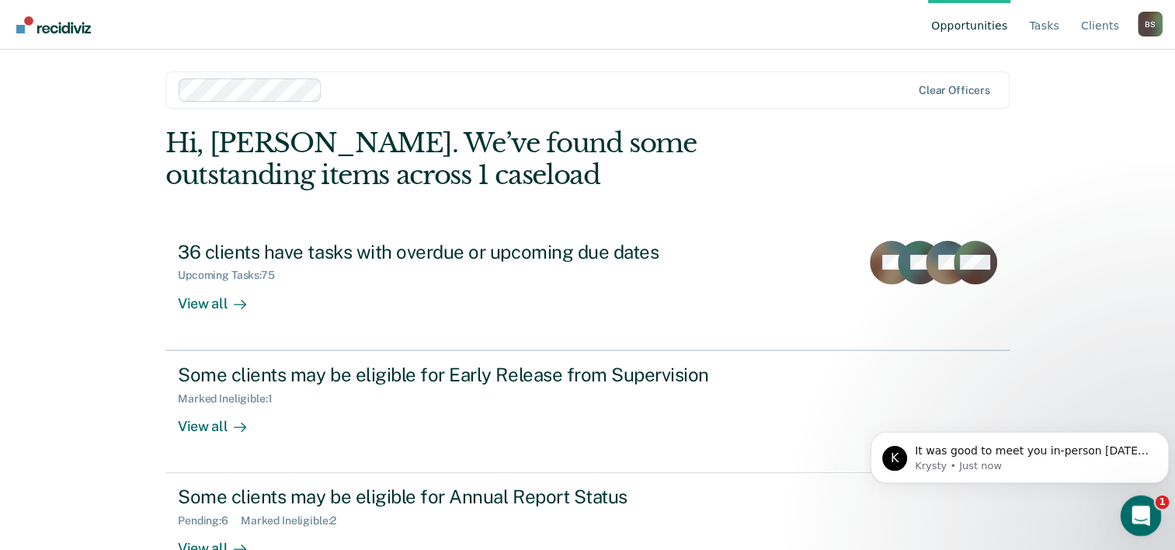
click at [1137, 508] on icon "Open Intercom Messenger" at bounding box center [1139, 514] width 26 height 26
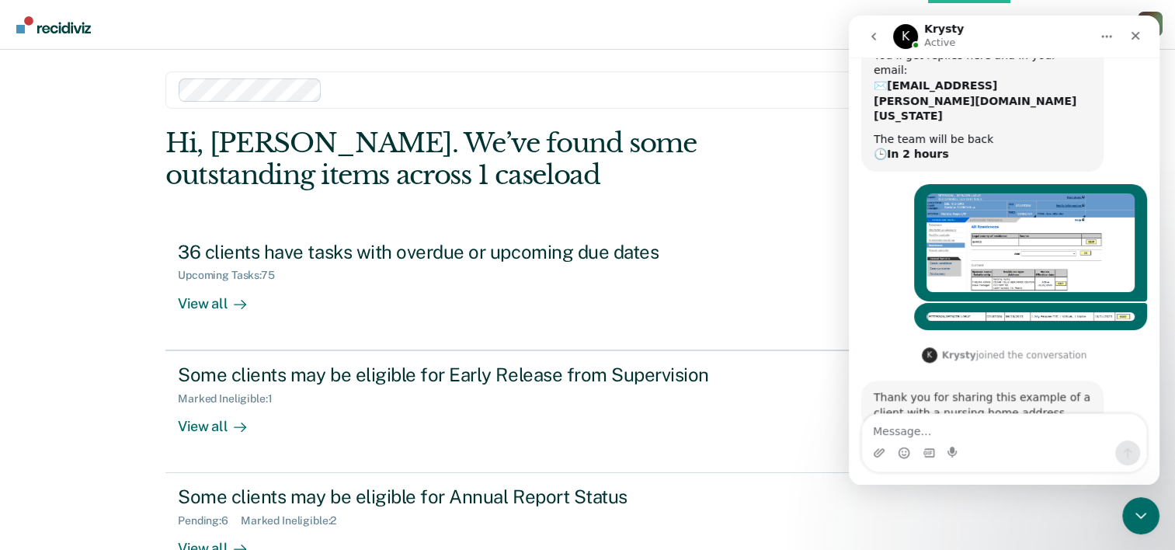
scroll to position [214, 0]
click at [1162, 294] on div "Opportunities Tasks Client s [PERSON_NAME] B S Profile How it works Log Out Cle…" at bounding box center [587, 272] width 1175 height 550
click at [1138, 38] on icon "Close" at bounding box center [1136, 36] width 9 height 9
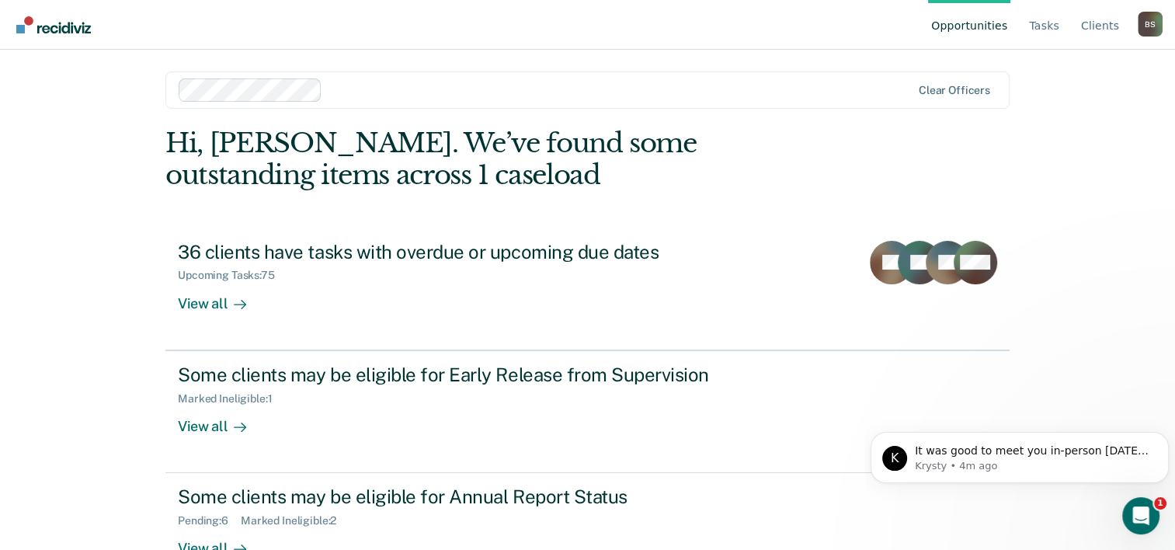
scroll to position [0, 0]
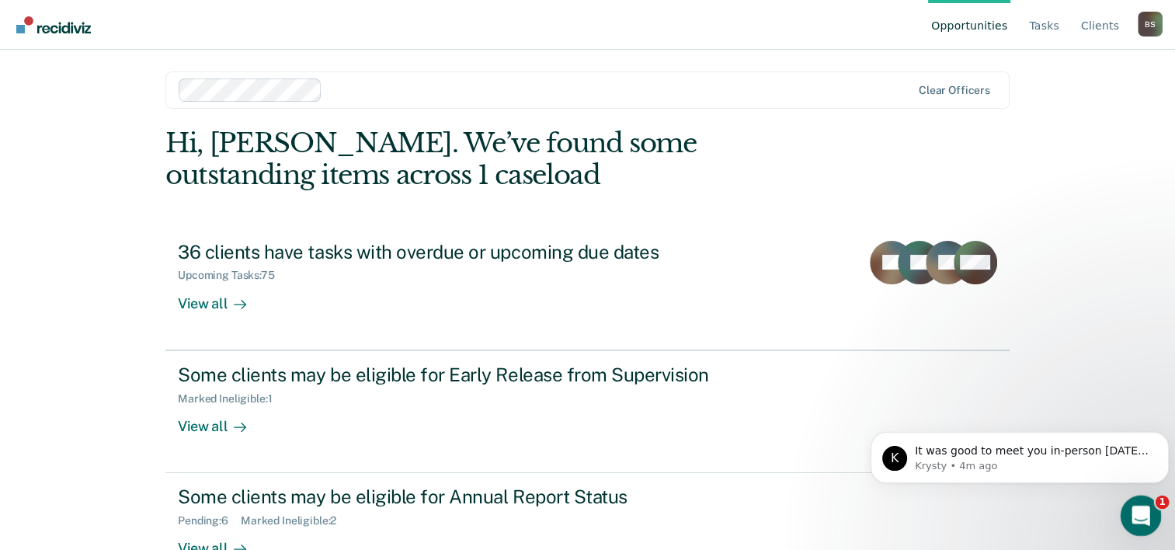
click at [1139, 513] on icon "Open Intercom Messenger" at bounding box center [1139, 514] width 26 height 26
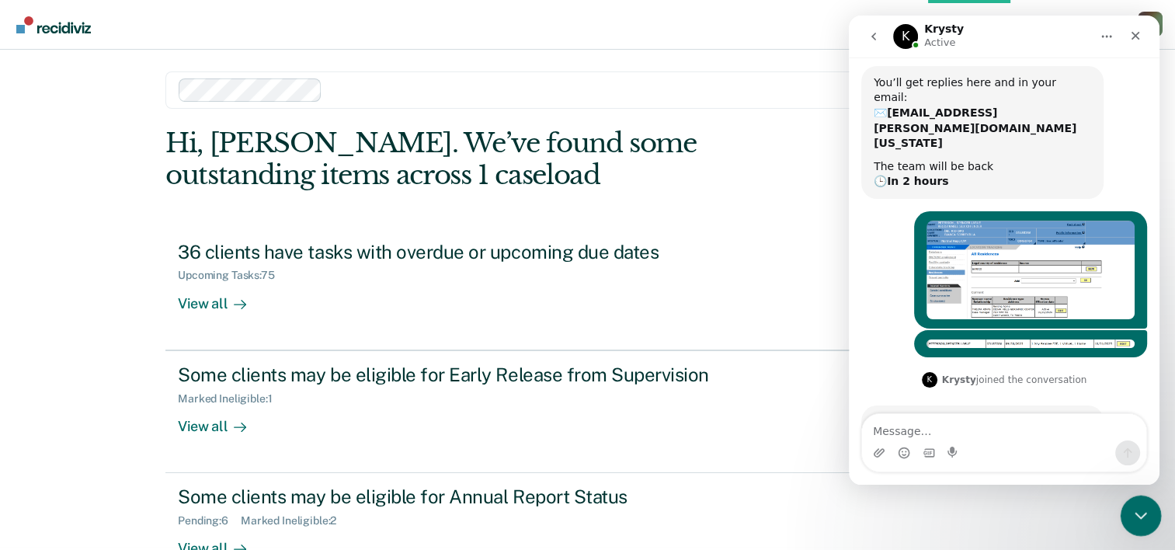
scroll to position [214, 0]
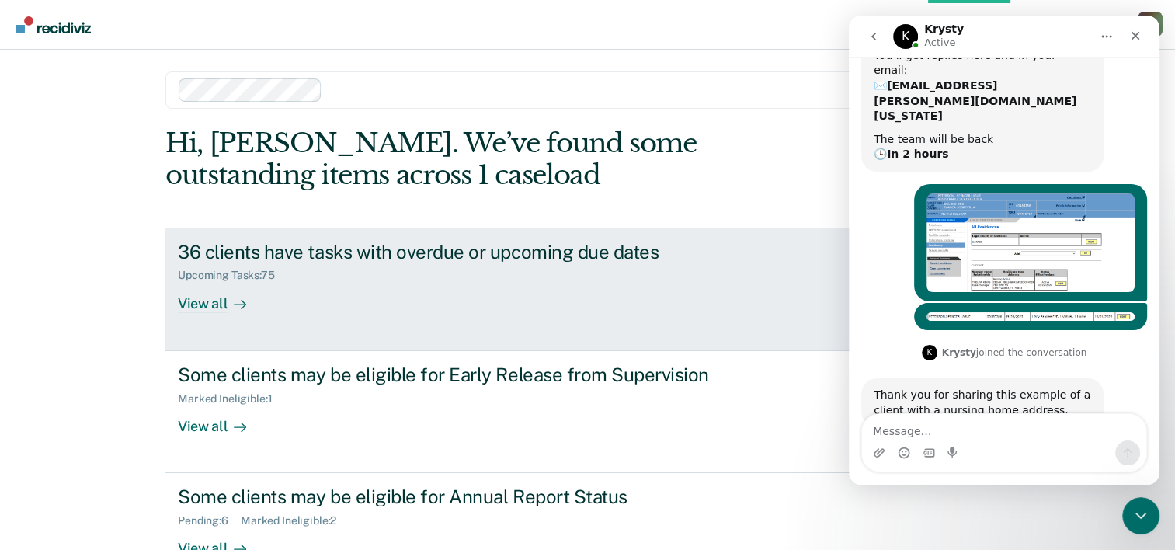
click at [792, 258] on link "36 clients have tasks with overdue or upcoming due dates Upcoming Tasks : 75 Vi…" at bounding box center [587, 289] width 844 height 122
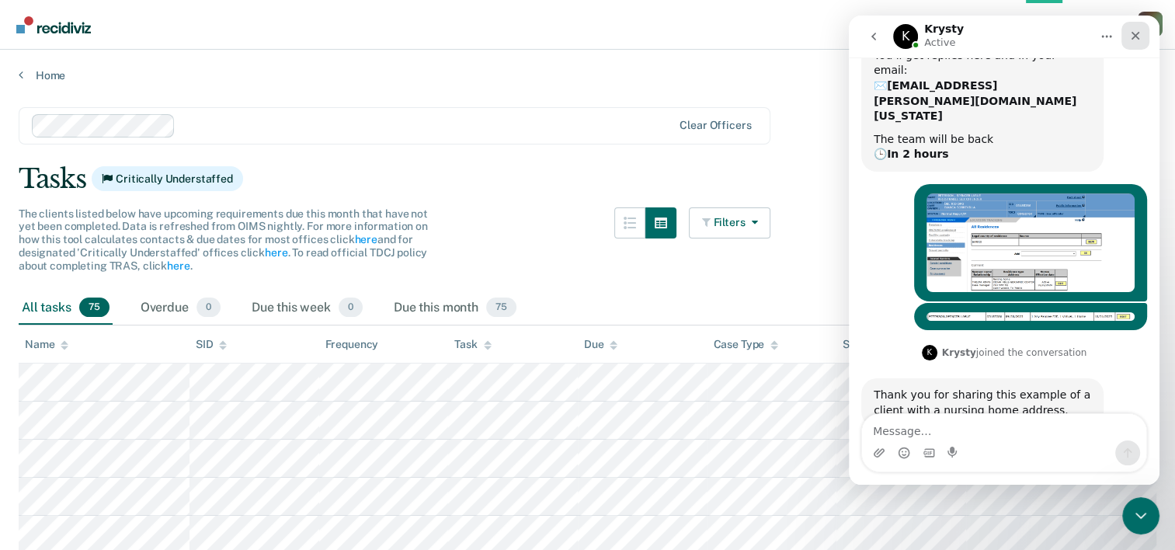
click at [1136, 40] on icon "Close" at bounding box center [1135, 36] width 12 height 12
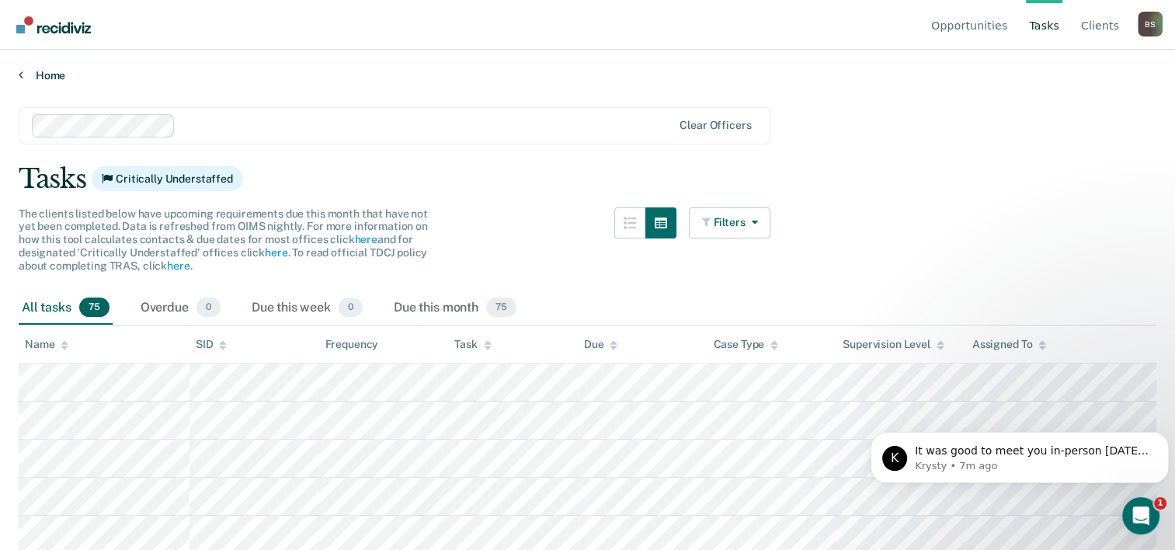
click at [43, 72] on link "Home" at bounding box center [588, 75] width 1138 height 14
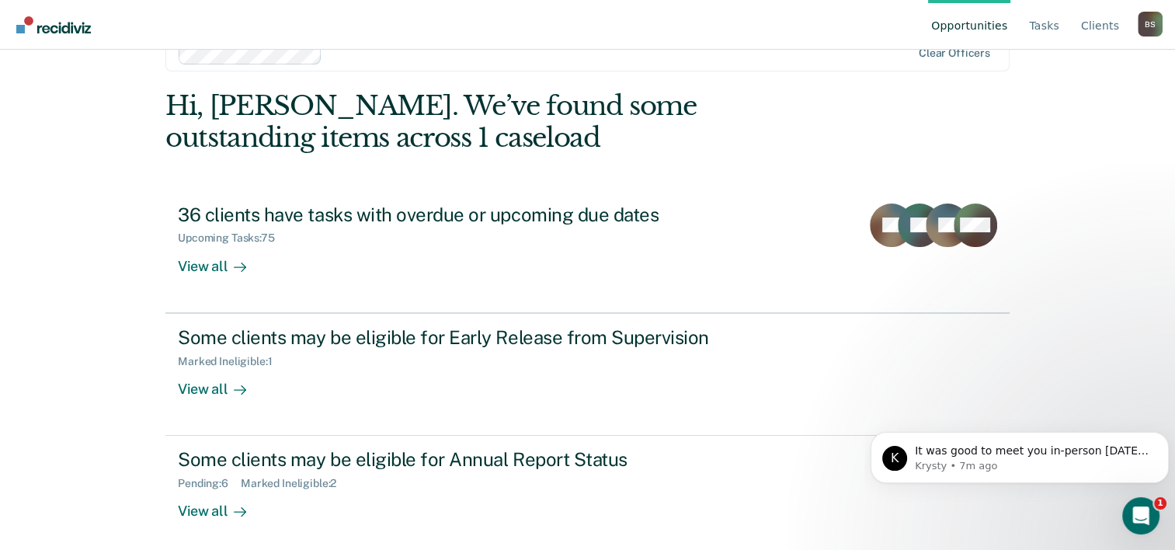
scroll to position [47, 0]
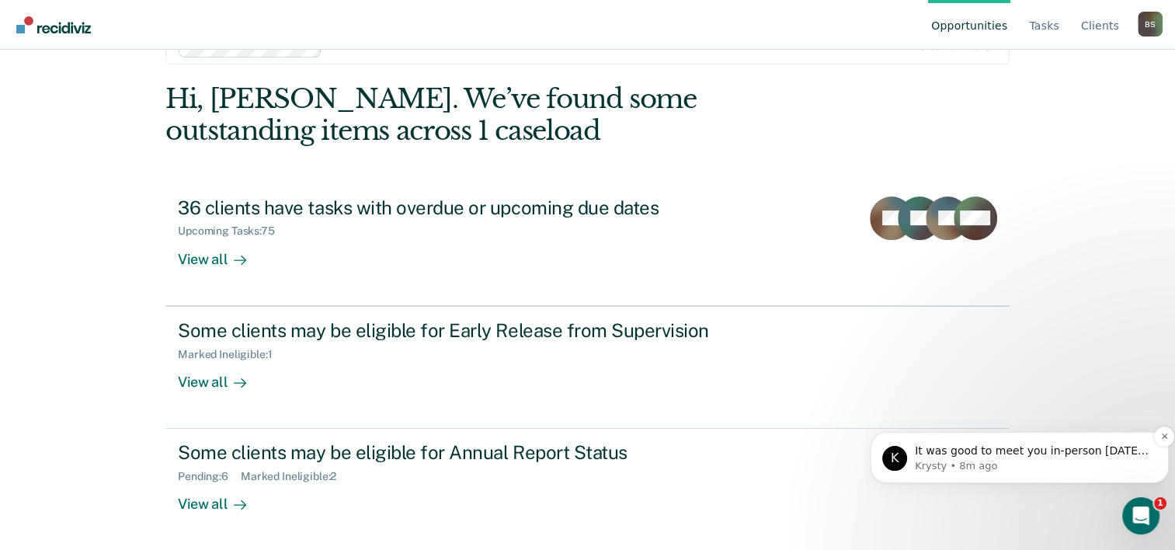
click at [972, 463] on p "Krysty • 8m ago" at bounding box center [1032, 466] width 235 height 14
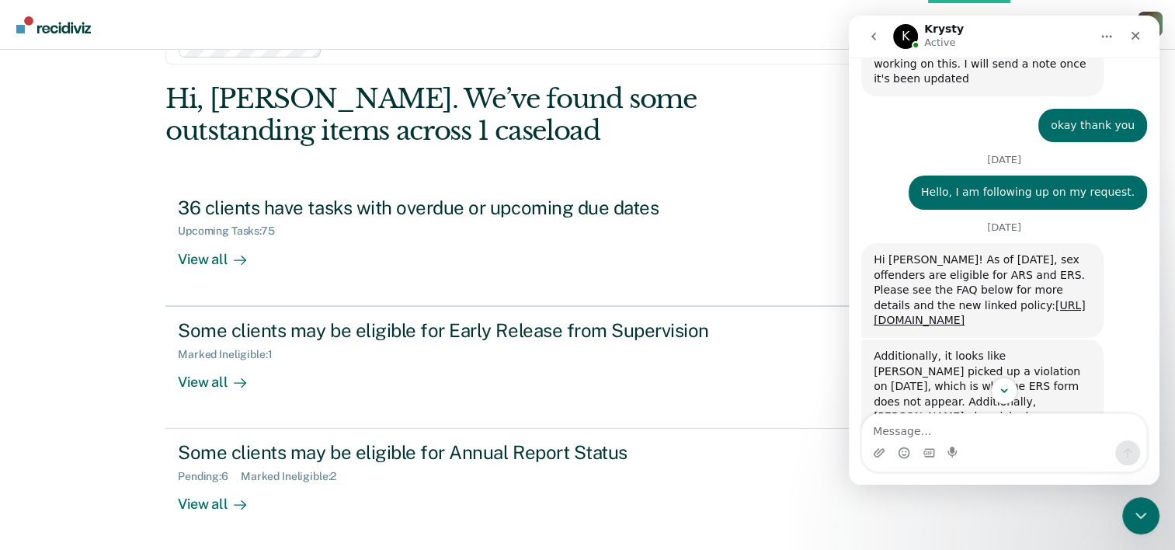
scroll to position [932, 0]
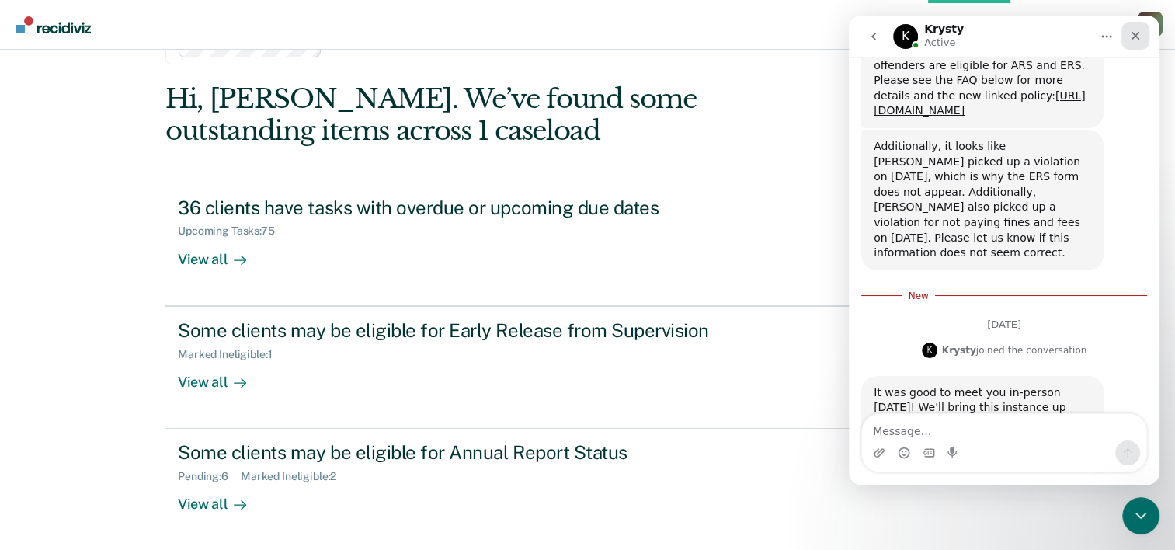
click at [1138, 38] on icon "Close" at bounding box center [1136, 36] width 9 height 9
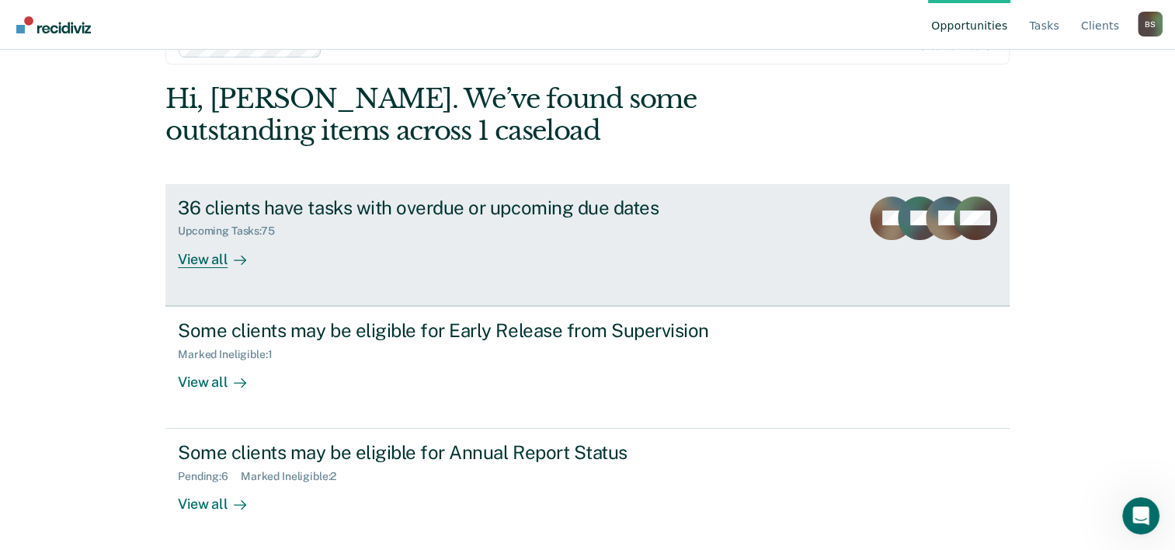
click at [475, 235] on div "Upcoming Tasks : 75" at bounding box center [450, 227] width 545 height 19
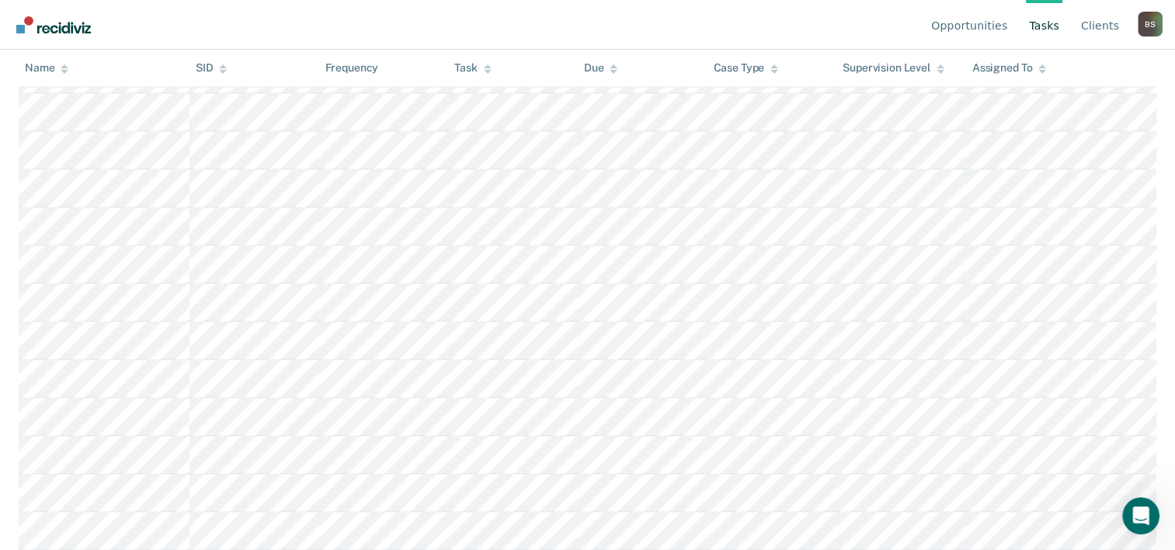
scroll to position [2785, 0]
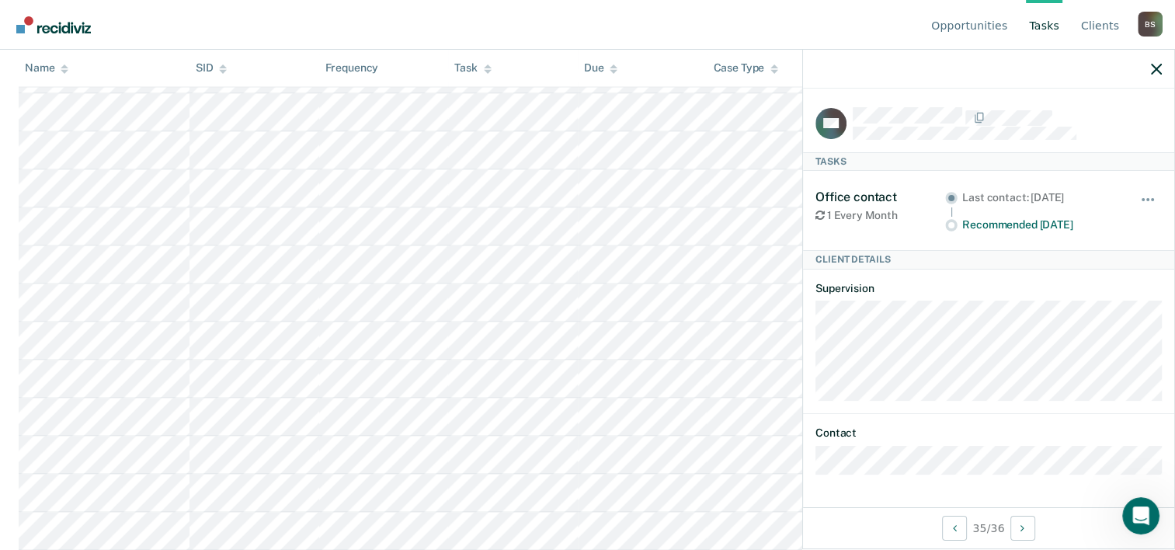
click at [1140, 192] on div "Hide from tasks list for... 7 days 30 days 90 days" at bounding box center [1149, 211] width 26 height 42
click at [1148, 201] on button "button" at bounding box center [1149, 207] width 26 height 25
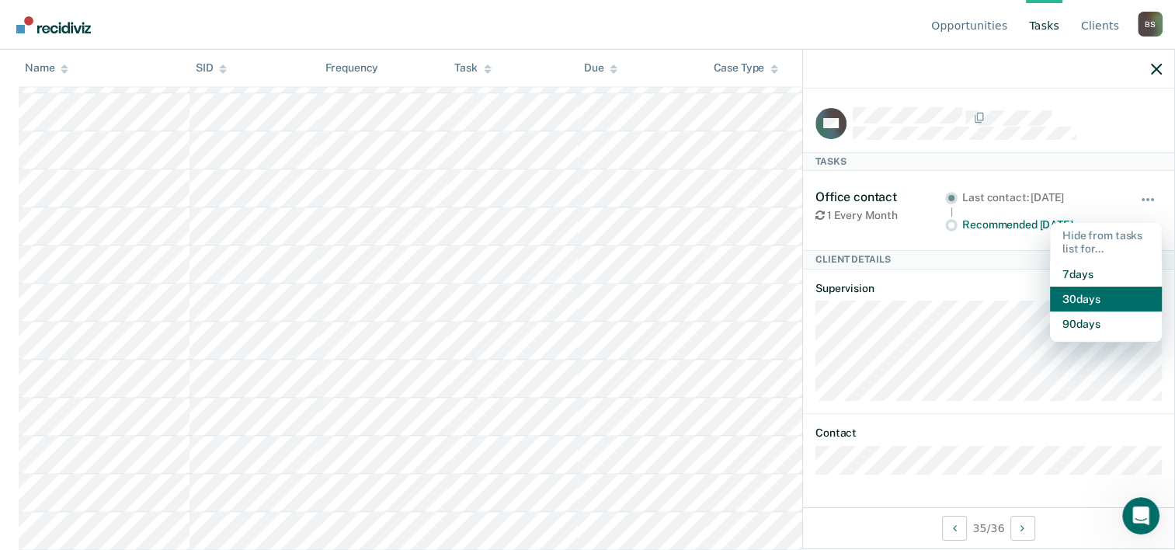
click at [1089, 298] on button "30 days" at bounding box center [1106, 299] width 112 height 25
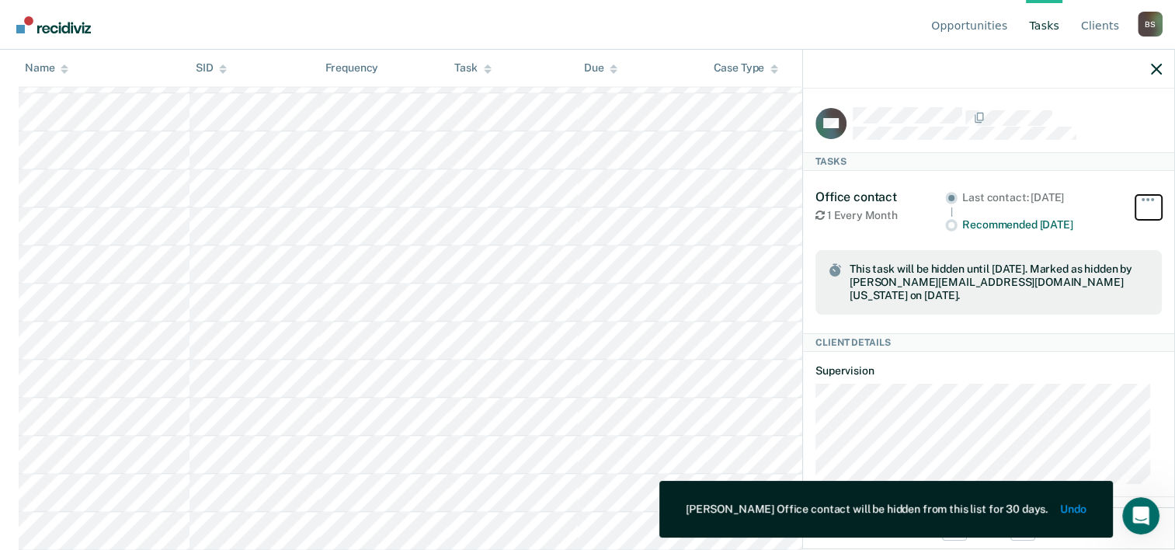
scroll to position [2747, 0]
click at [613, 26] on nav "Opportunities Tasks Client s [PERSON_NAME] B S Profile How it works Log Out" at bounding box center [587, 24] width 1150 height 49
click at [1156, 78] on div at bounding box center [988, 69] width 371 height 39
click at [1160, 65] on icon "button" at bounding box center [1156, 69] width 11 height 11
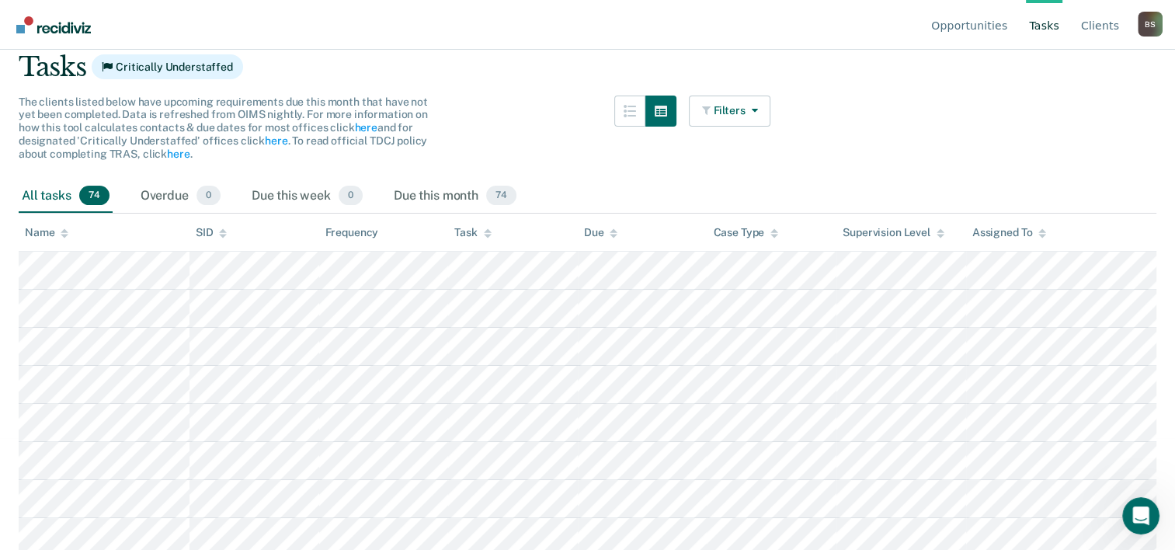
scroll to position [0, 0]
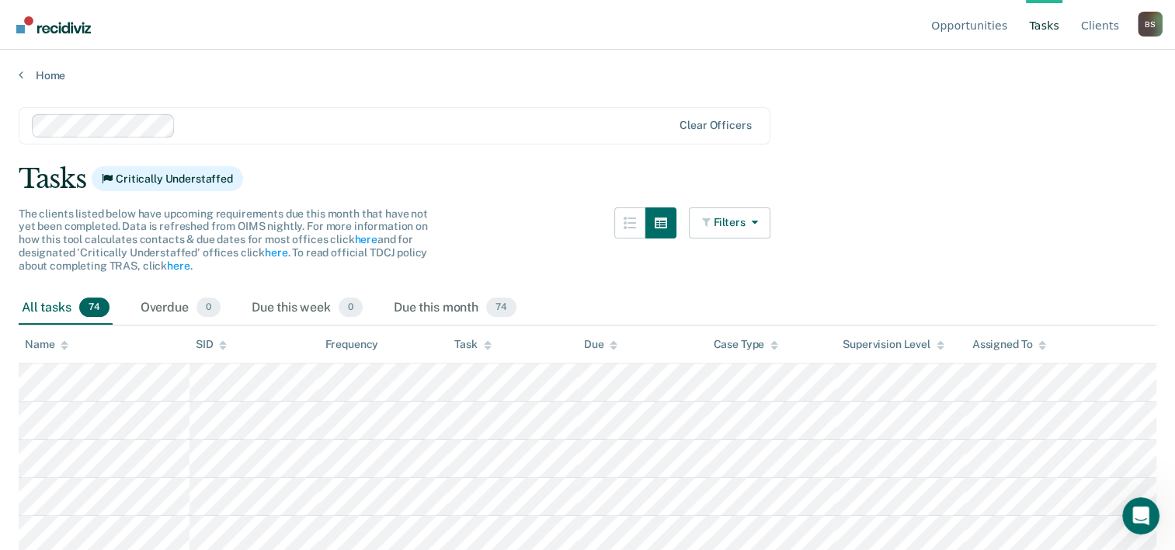
click at [1153, 25] on div "B S" at bounding box center [1150, 24] width 25 height 25
click at [1064, 121] on link "Log Out" at bounding box center [1088, 122] width 100 height 13
